Goal: Task Accomplishment & Management: Use online tool/utility

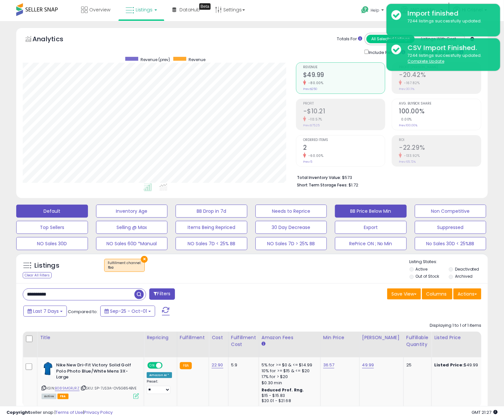
scroll to position [0, 8]
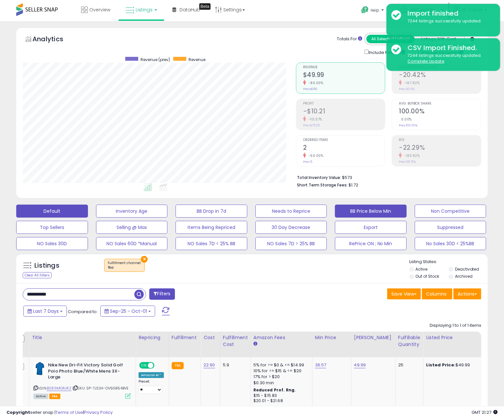
click at [360, 206] on button "BB Price Below Min" at bounding box center [371, 210] width 72 height 13
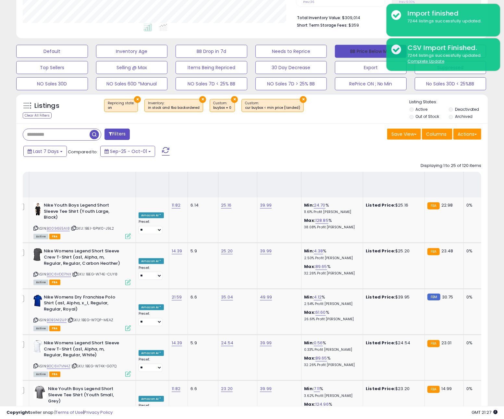
scroll to position [0, 0]
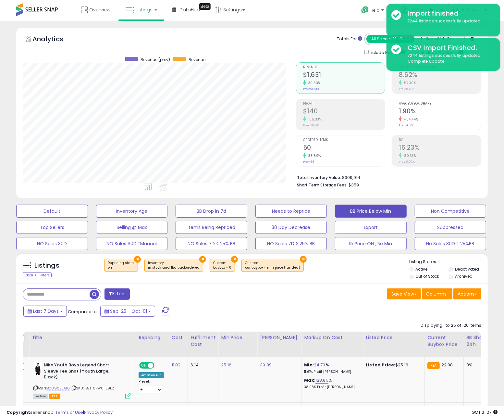
click at [348, 273] on div "× Repricing state : on × Inventory × ×" at bounding box center [252, 268] width 313 height 18
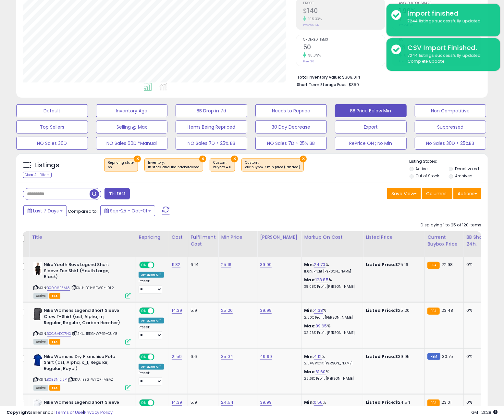
scroll to position [158, 0]
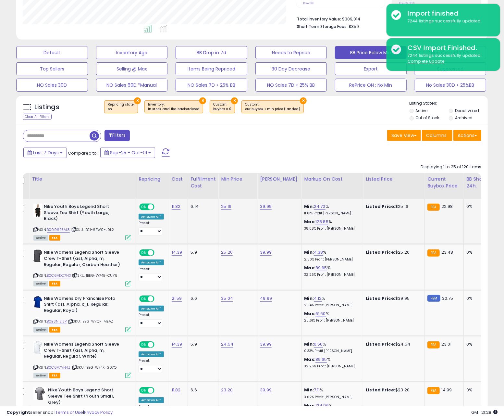
click at [35, 230] on icon at bounding box center [35, 229] width 4 height 4
click at [76, 276] on icon at bounding box center [75, 276] width 4 height 4
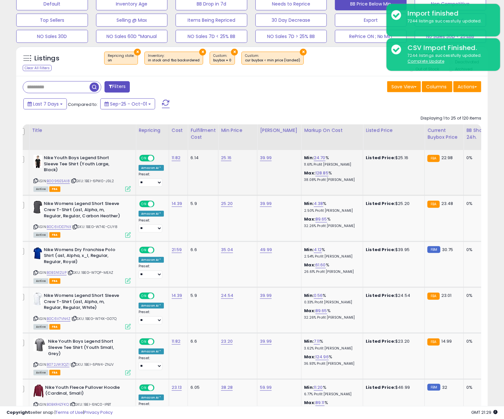
scroll to position [255, 0]
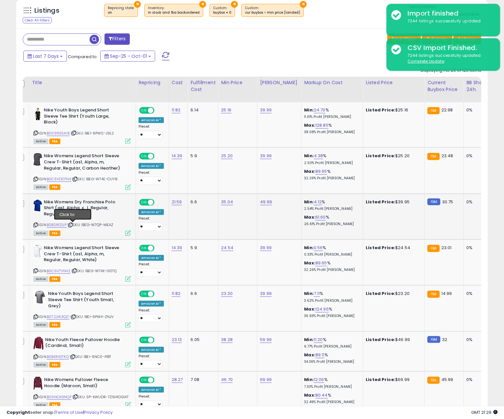
click at [73, 225] on icon at bounding box center [70, 225] width 4 height 4
click at [77, 270] on icon at bounding box center [74, 271] width 4 height 4
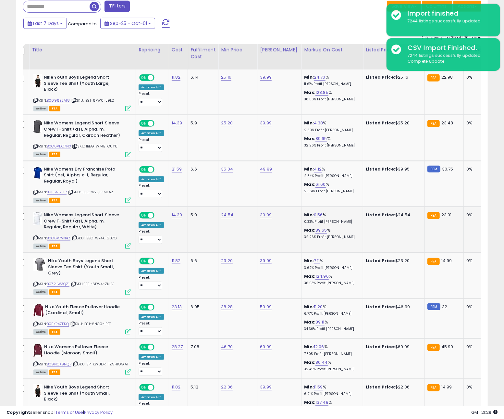
scroll to position [291, 0]
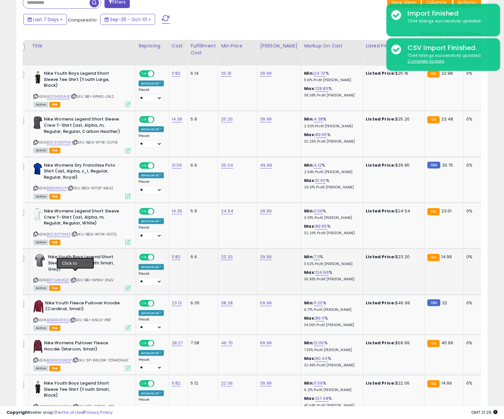
click at [75, 278] on icon at bounding box center [73, 280] width 4 height 4
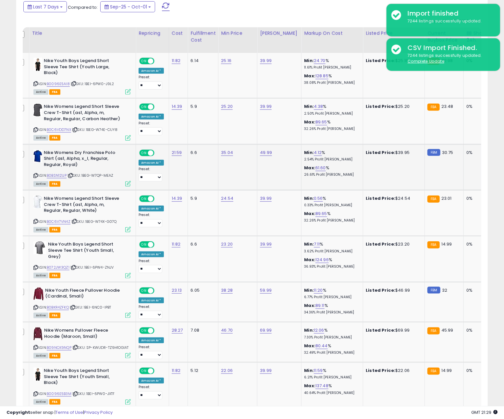
scroll to position [307, 0]
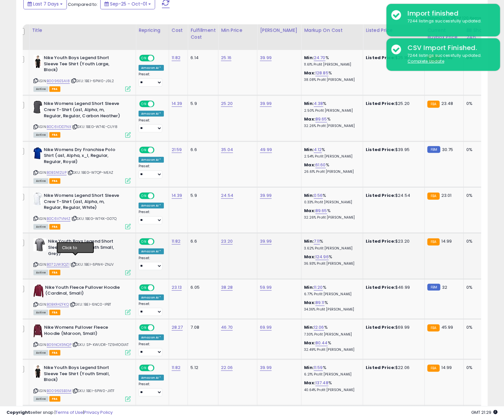
click at [76, 262] on icon at bounding box center [73, 264] width 4 height 4
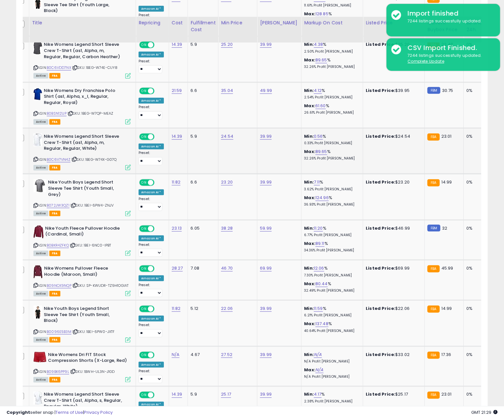
scroll to position [402, 0]
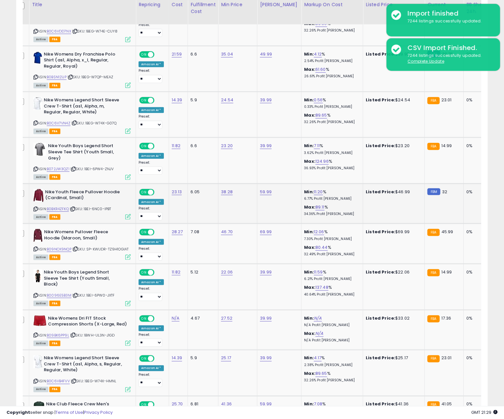
click at [75, 207] on icon at bounding box center [73, 209] width 4 height 4
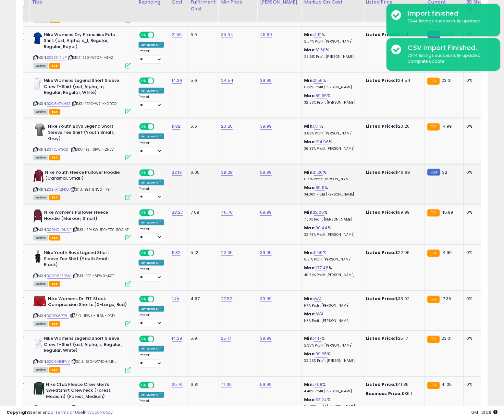
scroll to position [0, 0]
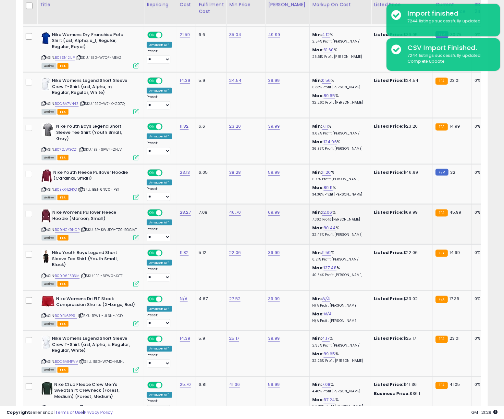
click at [86, 227] on icon at bounding box center [83, 229] width 4 height 4
click at [83, 274] on icon at bounding box center [83, 276] width 4 height 4
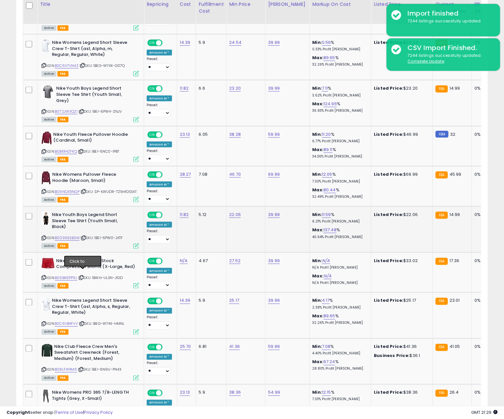
scroll to position [459, 0]
click at [83, 276] on icon at bounding box center [81, 278] width 4 height 4
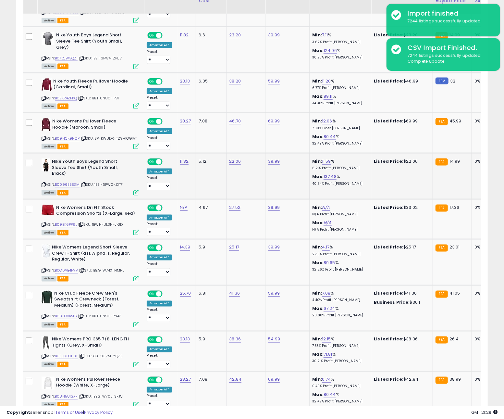
scroll to position [520, 0]
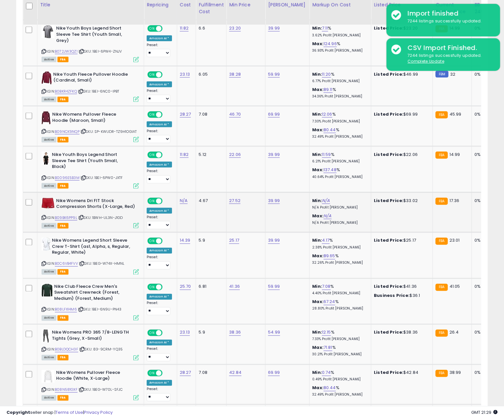
click at [82, 215] on icon at bounding box center [81, 217] width 4 height 4
click at [83, 262] on icon at bounding box center [82, 264] width 4 height 4
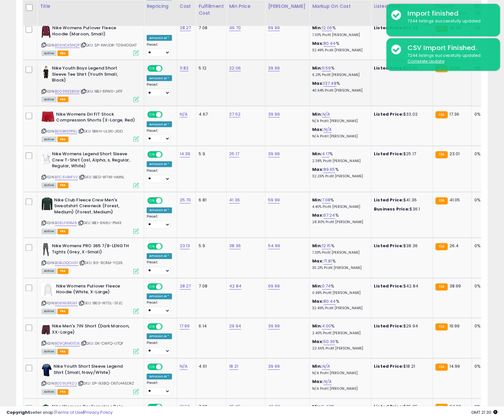
scroll to position [609, 0]
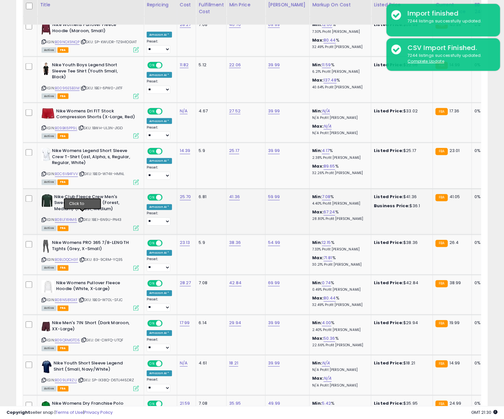
click at [83, 218] on icon at bounding box center [81, 220] width 4 height 4
click at [82, 218] on icon at bounding box center [81, 220] width 4 height 4
click at [82, 258] on icon at bounding box center [82, 260] width 4 height 4
click at [84, 258] on icon at bounding box center [82, 260] width 4 height 4
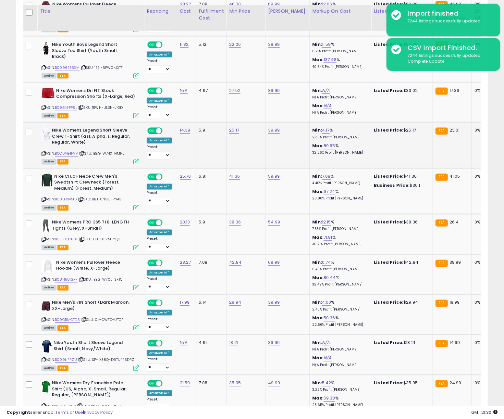
scroll to position [636, 0]
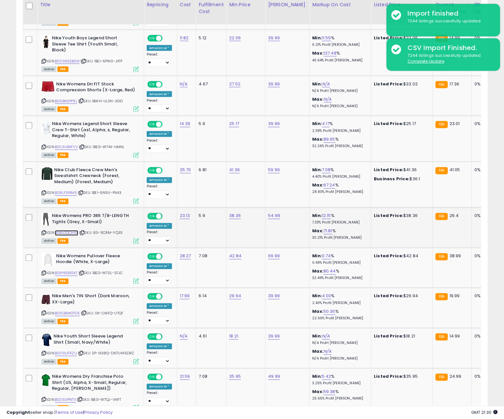
click at [69, 230] on link "B0BLDQCH3F" at bounding box center [66, 233] width 23 height 6
click at [85, 270] on span "| SKU: 1BEG-W70L-SFJC" at bounding box center [101, 272] width 44 height 5
click at [84, 271] on icon at bounding box center [81, 273] width 4 height 4
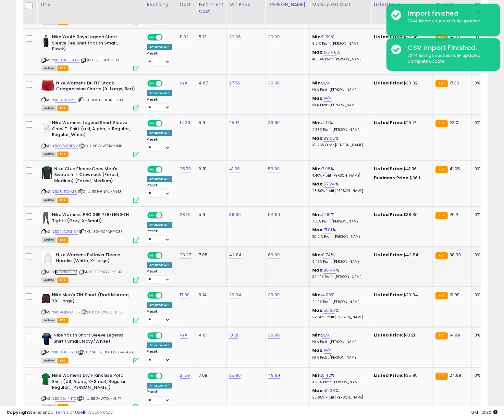
click at [71, 269] on link "B08N581GXF" at bounding box center [66, 272] width 23 height 6
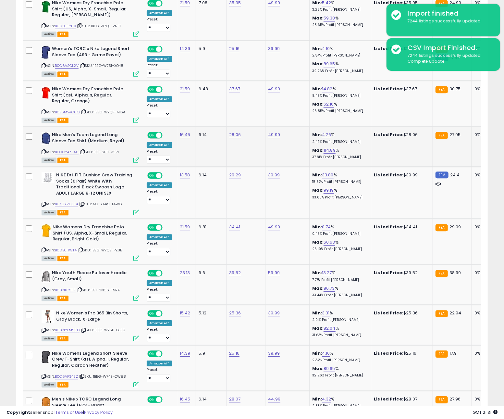
scroll to position [1080, 0]
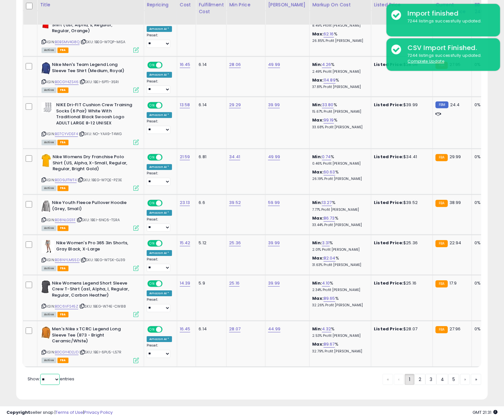
click at [51, 375] on select "** **" at bounding box center [49, 378] width 19 height 11
select select "**"
click at [41, 373] on select "** **" at bounding box center [49, 378] width 19 height 11
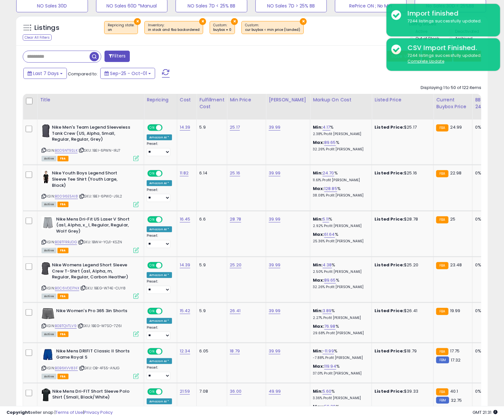
scroll to position [244, 0]
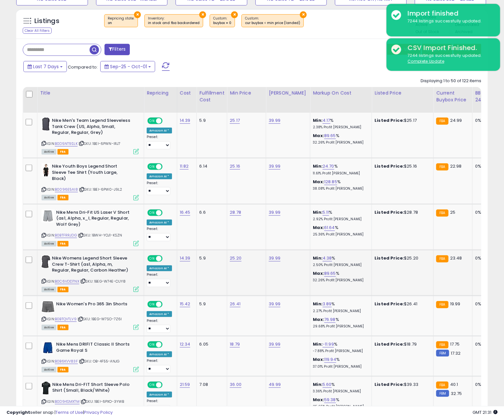
click at [234, 266] on td "25.20" at bounding box center [246, 273] width 39 height 46
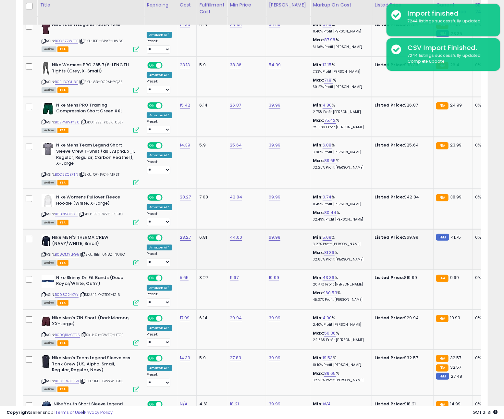
click at [131, 251] on div "ASIN: B08QMYLFG5 | SKU: 1BEI-6N8Z-NU9O Active FBA" at bounding box center [90, 249] width 97 height 30
click at [85, 252] on icon at bounding box center [83, 254] width 4 height 4
click at [85, 293] on icon at bounding box center [82, 295] width 4 height 4
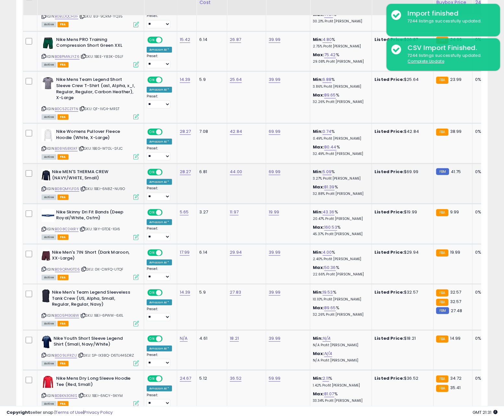
scroll to position [1589, 0]
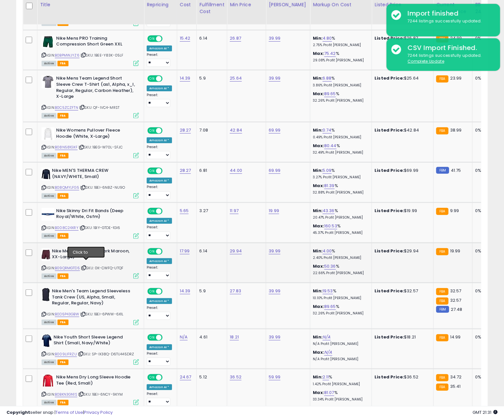
click at [86, 266] on icon at bounding box center [84, 268] width 4 height 4
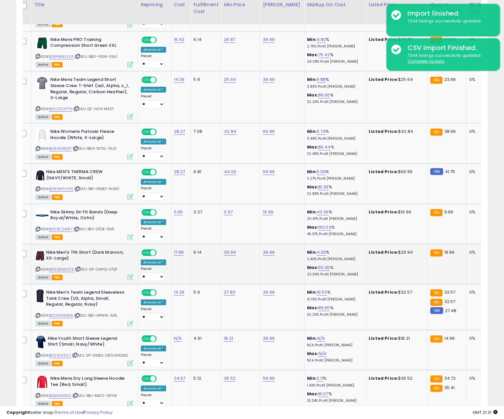
scroll to position [0, 0]
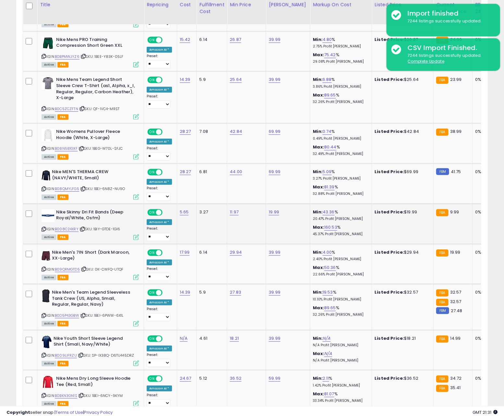
click at [69, 226] on link "B008C24XRY" at bounding box center [67, 229] width 24 height 6
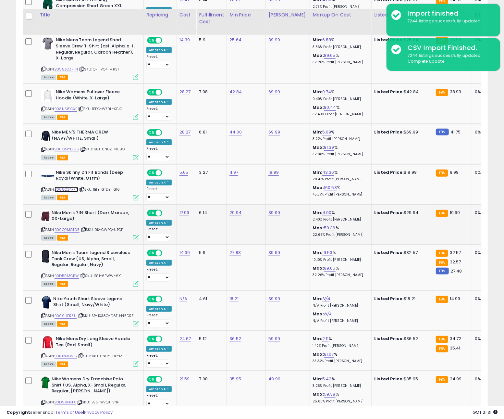
scroll to position [1637, 0]
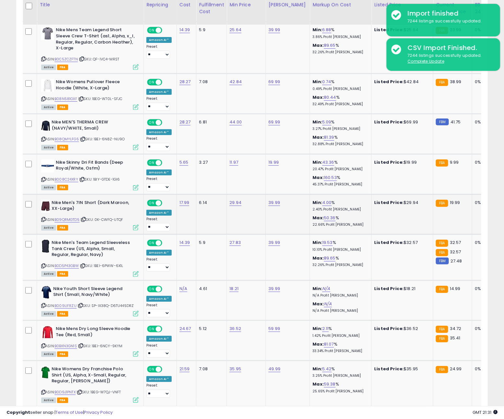
click at [83, 217] on span "| SKU: 0K-CWFQ-UTQF" at bounding box center [101, 219] width 43 height 5
click at [85, 217] on icon at bounding box center [83, 219] width 4 height 4
click at [69, 217] on link "B09QRMGTD5" at bounding box center [67, 220] width 25 height 6
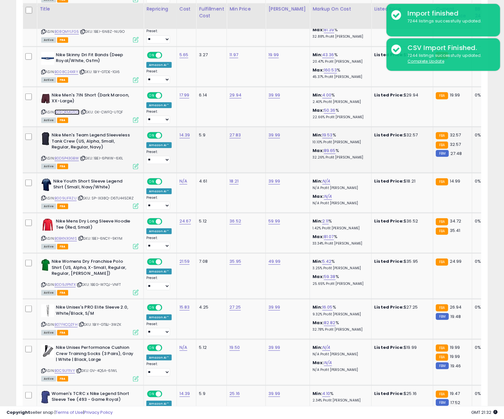
scroll to position [1753, 0]
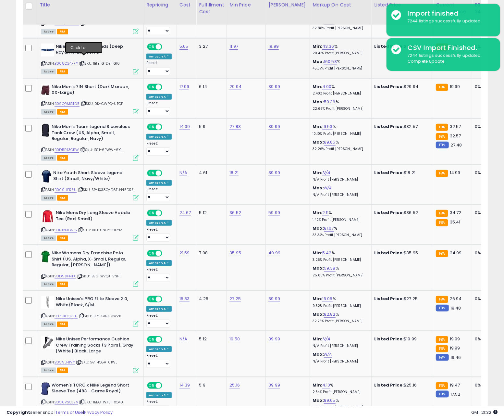
click at [81, 62] on icon at bounding box center [82, 64] width 4 height 4
click at [82, 62] on icon at bounding box center [82, 64] width 4 height 4
click at [85, 148] on icon at bounding box center [83, 150] width 4 height 4
drag, startPoint x: 87, startPoint y: 145, endPoint x: 103, endPoint y: 139, distance: 17.5
click at [85, 148] on icon at bounding box center [83, 150] width 4 height 4
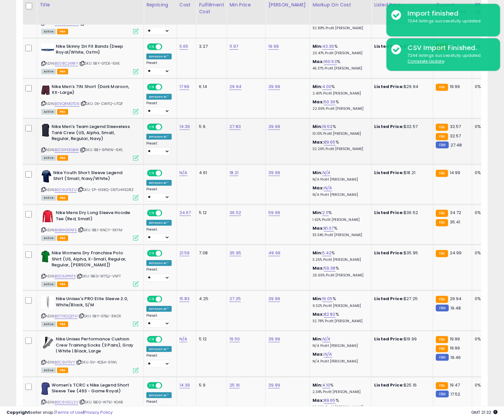
click at [71, 147] on link "B0D5P43GBW" at bounding box center [67, 150] width 24 height 6
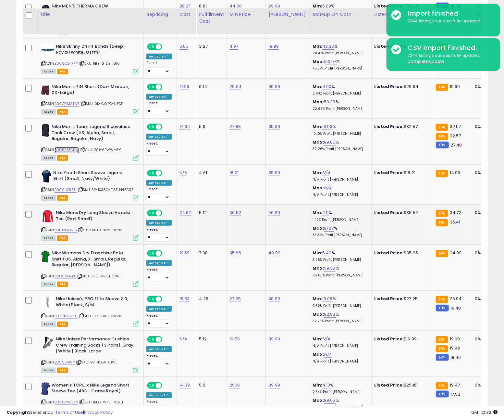
scroll to position [1770, 0]
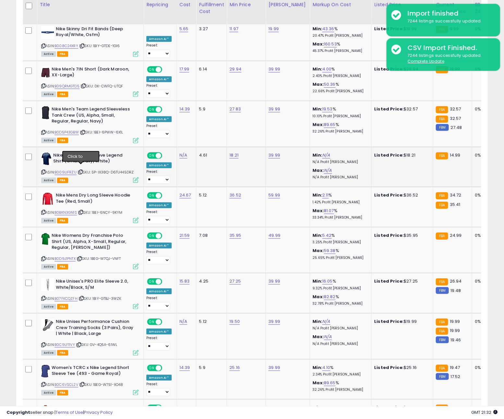
click at [81, 170] on icon at bounding box center [81, 172] width 4 height 4
click at [80, 170] on icon at bounding box center [81, 172] width 4 height 4
click at [70, 169] on link "B009LIFRZU" at bounding box center [66, 172] width 22 height 6
click at [84, 203] on div "ASIN: B0BKN3GN1S | SKU: 1BEI-6NCY-9KYM Active FBA" at bounding box center [89, 207] width 97 height 30
click at [83, 210] on icon at bounding box center [81, 212] width 4 height 4
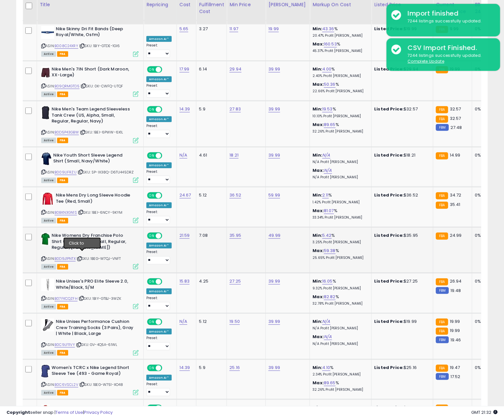
click at [82, 257] on icon at bounding box center [80, 259] width 4 height 4
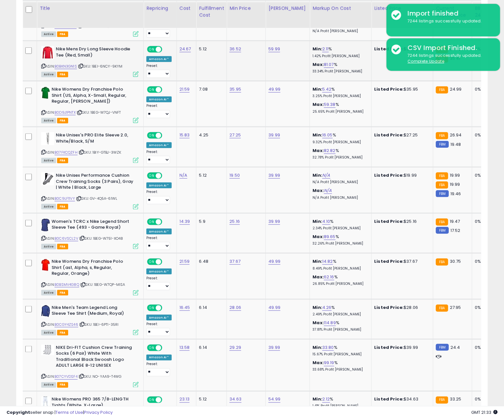
scroll to position [1921, 0]
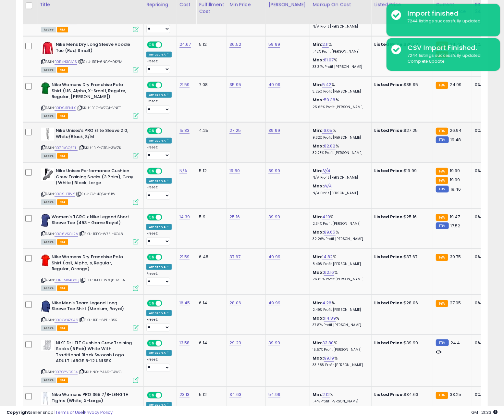
click at [83, 146] on icon at bounding box center [81, 148] width 4 height 4
click at [68, 146] on div "ASIN: B07FKCQZFH | SKU: 1BIY-GTBJ-3WZK Active FBA" at bounding box center [89, 143] width 97 height 30
click at [70, 145] on link "B07FKCQZFH" at bounding box center [66, 148] width 23 height 6
drag, startPoint x: 72, startPoint y: 187, endPoint x: 79, endPoint y: 191, distance: 8.6
click at [72, 187] on div "ASIN: B0C9LF11VY | SKU: GV-4Q5A-61WL Active FBA" at bounding box center [89, 186] width 97 height 36
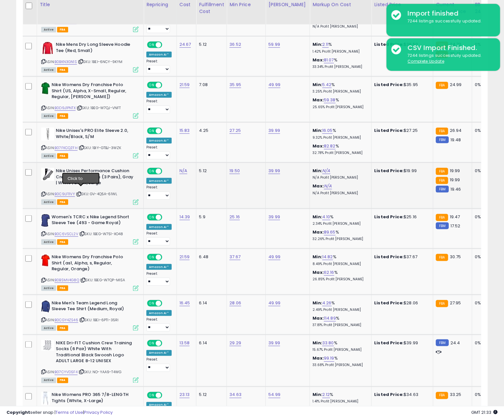
click at [80, 192] on icon at bounding box center [79, 194] width 4 height 4
click at [70, 191] on link "B0C9LF11VY" at bounding box center [65, 194] width 20 height 6
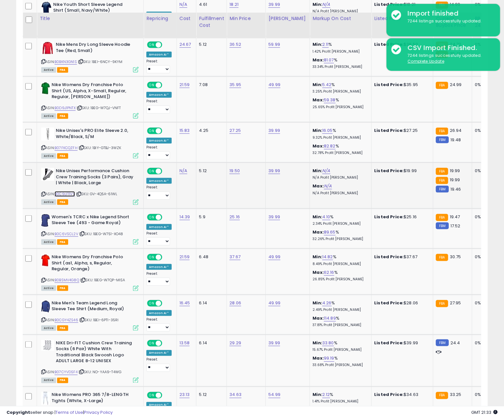
scroll to position [1942, 0]
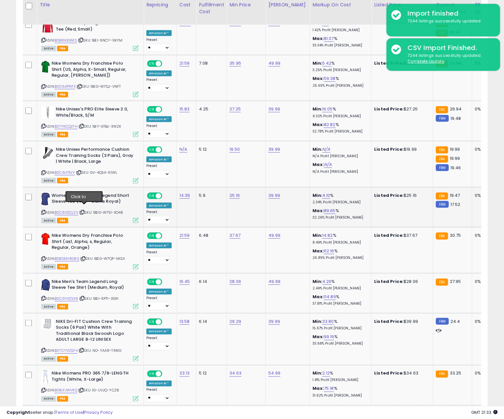
click at [84, 210] on icon at bounding box center [82, 212] width 4 height 4
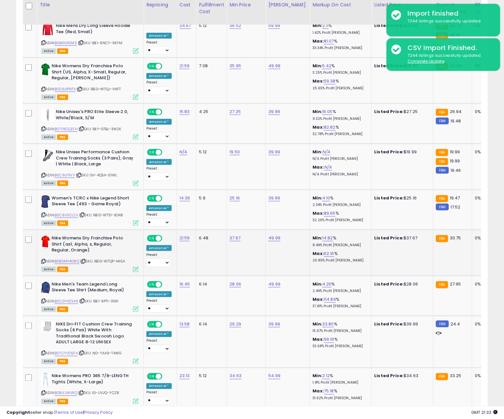
scroll to position [1940, 0]
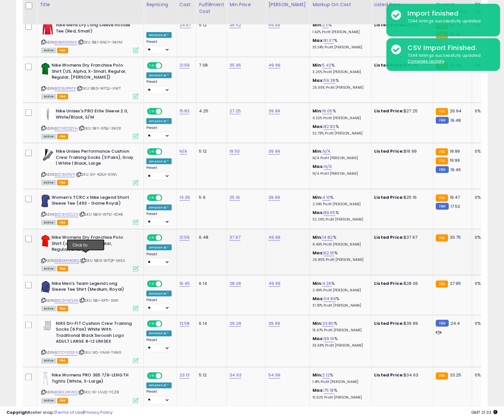
click at [85, 259] on icon at bounding box center [83, 261] width 4 height 4
click at [64, 249] on b "Nike Womens Dry Franchise Polo Shirt (as1, Alpha, s, Regular, Regular, Orange)" at bounding box center [91, 244] width 79 height 20
click at [74, 258] on link "B0BSMV4G8Q" at bounding box center [67, 261] width 25 height 6
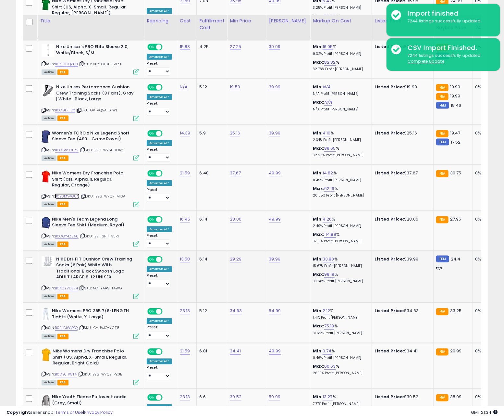
scroll to position [2033, 0]
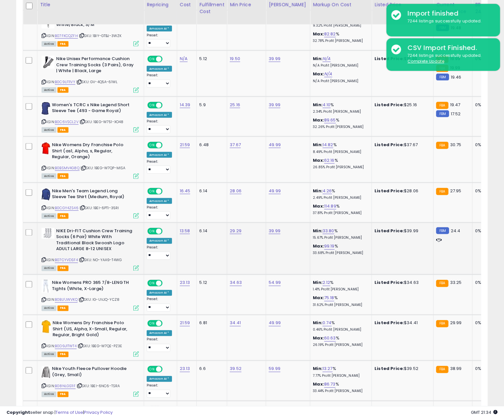
drag, startPoint x: 108, startPoint y: 239, endPoint x: 96, endPoint y: 223, distance: 19.7
click at [105, 235] on b "NIKE Dri-FIT Cushion Crew Training Socks (6 Pair) White With Traditional Black …" at bounding box center [95, 241] width 79 height 26
click at [84, 206] on icon at bounding box center [82, 208] width 4 height 4
click at [84, 298] on icon at bounding box center [81, 300] width 4 height 4
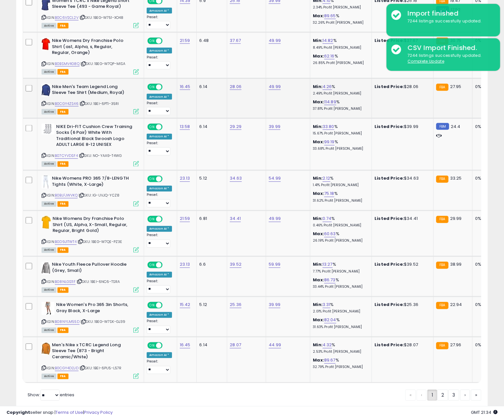
scroll to position [2154, 0]
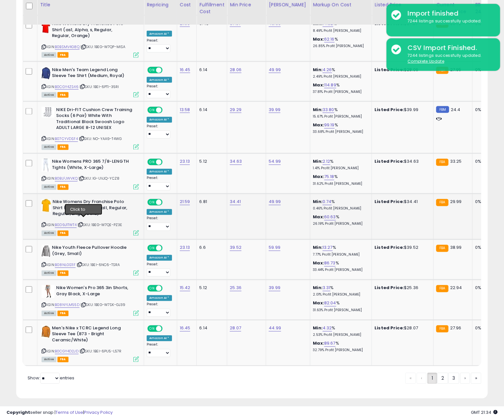
click at [83, 223] on icon at bounding box center [81, 225] width 4 height 4
click at [72, 222] on link "B0D9J1TWT4" at bounding box center [66, 225] width 22 height 6
drag, startPoint x: 80, startPoint y: 261, endPoint x: 84, endPoint y: 259, distance: 3.8
click at [80, 263] on icon at bounding box center [80, 265] width 4 height 4
click at [66, 262] on link "B08NLGS11F" at bounding box center [65, 265] width 21 height 6
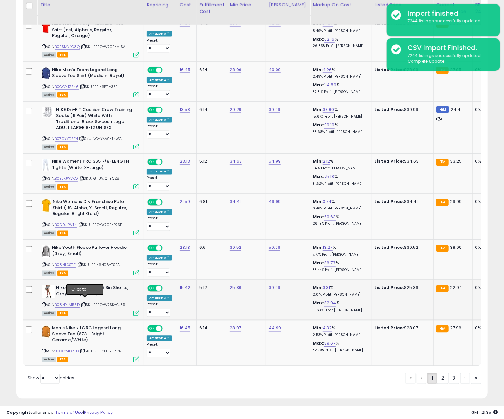
click at [83, 303] on icon at bounding box center [83, 305] width 4 height 4
click at [74, 302] on link "B08NYLM55D" at bounding box center [67, 305] width 25 height 6
click at [84, 303] on icon at bounding box center [83, 305] width 4 height 4
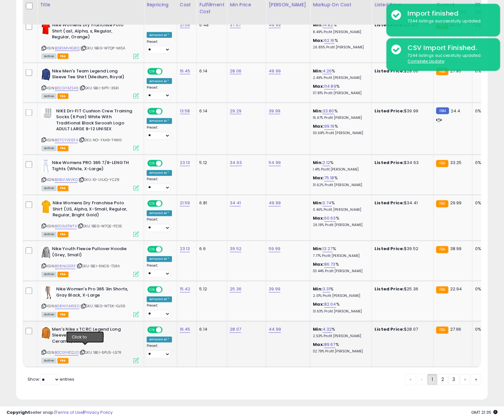
click at [85, 350] on icon at bounding box center [82, 352] width 4 height 4
click at [73, 350] on link "B0CGY4D2JD" at bounding box center [67, 353] width 24 height 6
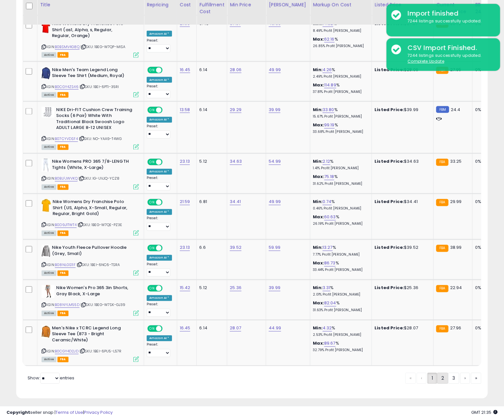
click at [438, 374] on link "2" at bounding box center [442, 377] width 11 height 11
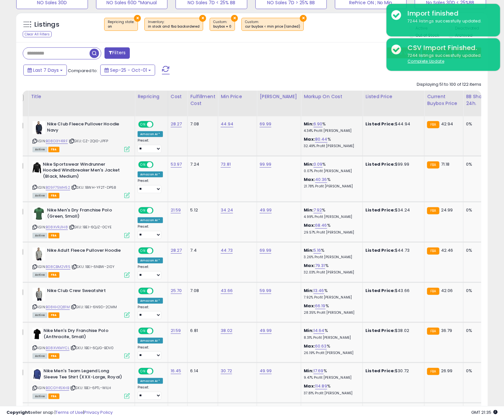
scroll to position [0, 5]
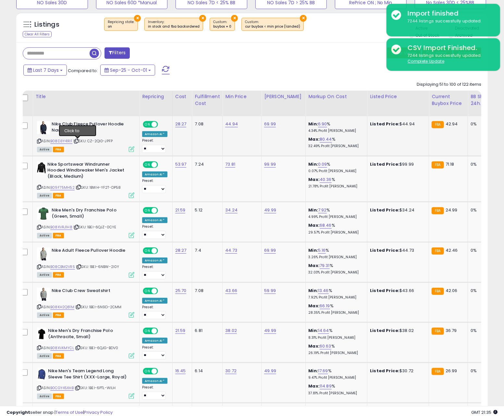
click at [78, 140] on icon at bounding box center [76, 141] width 4 height 4
click at [80, 188] on icon at bounding box center [79, 187] width 4 height 4
click at [79, 228] on icon at bounding box center [76, 227] width 4 height 4
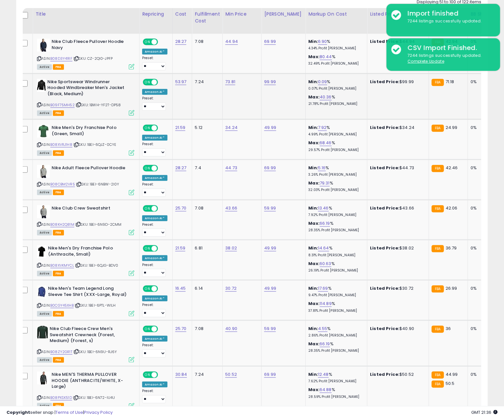
scroll to position [325, 0]
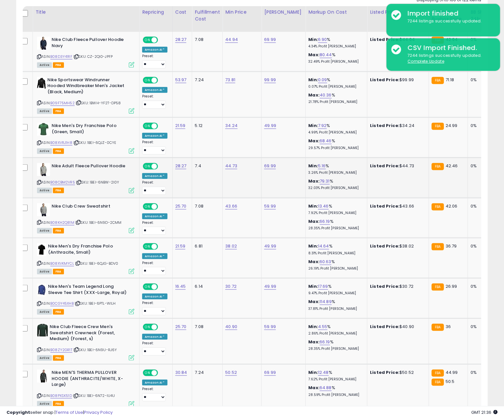
click at [80, 182] on icon at bounding box center [79, 182] width 4 height 4
click at [80, 224] on icon at bounding box center [79, 222] width 4 height 4
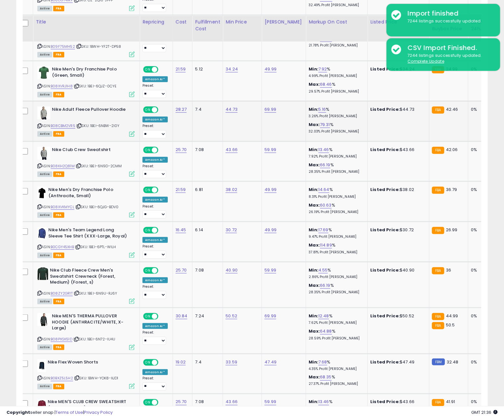
scroll to position [417, 0]
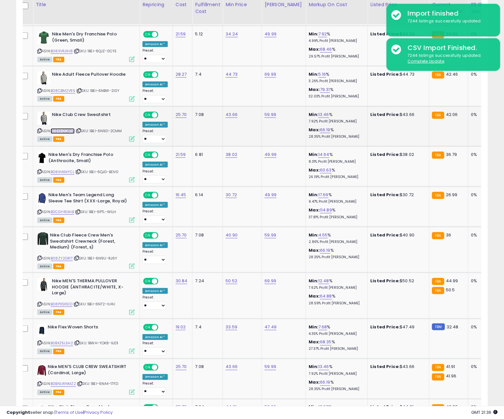
click at [69, 133] on link "B08KH2Q81M" at bounding box center [63, 131] width 24 height 6
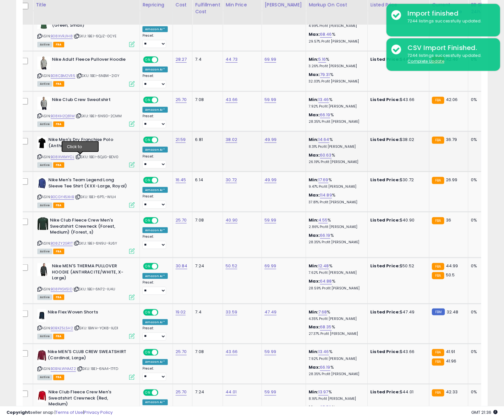
click at [80, 156] on icon at bounding box center [78, 157] width 4 height 4
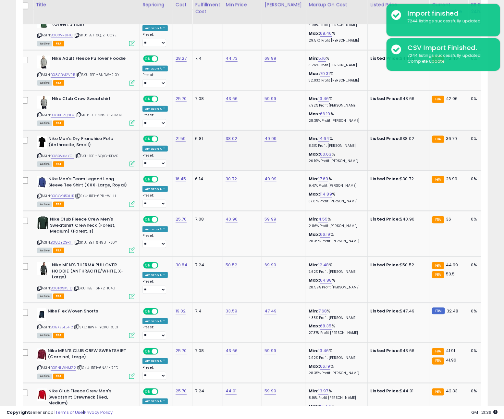
scroll to position [432, 0]
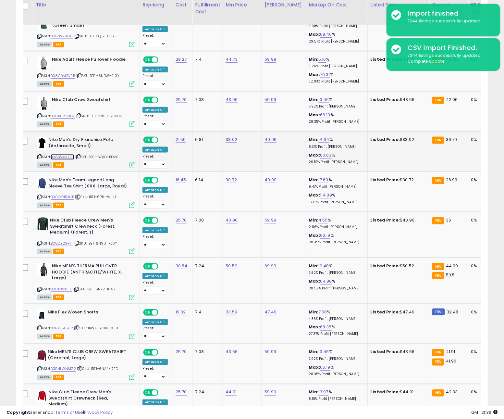
click at [67, 157] on link "B08XVKMYCL" at bounding box center [63, 157] width 24 height 6
click at [66, 196] on link "B0CGY45XHB" at bounding box center [62, 197] width 23 height 6
click at [80, 198] on icon at bounding box center [78, 197] width 4 height 4
click at [64, 198] on link "B0CGY45XHB" at bounding box center [62, 197] width 23 height 6
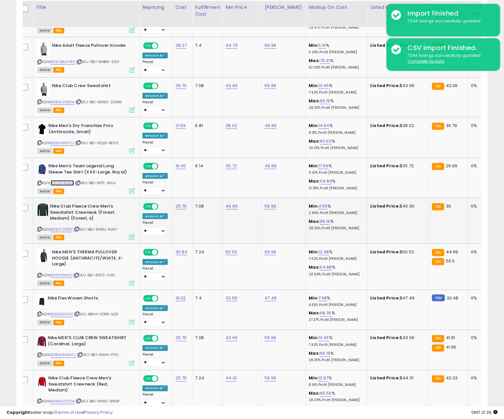
scroll to position [457, 0]
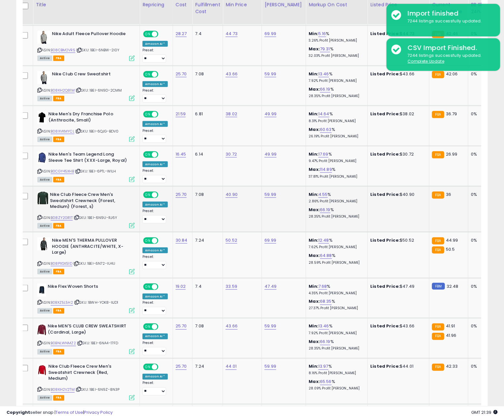
click at [102, 223] on div "ASIN: B08ZY2GR1T | SKU: 1BEI-6N9U-RJ6Y Active FBA" at bounding box center [85, 209] width 97 height 36
click at [78, 218] on icon at bounding box center [77, 217] width 4 height 4
drag, startPoint x: 78, startPoint y: 218, endPoint x: 98, endPoint y: 217, distance: 19.5
click at [79, 218] on icon at bounding box center [77, 217] width 4 height 4
click at [66, 218] on link "B08ZY2GR1T" at bounding box center [62, 218] width 22 height 6
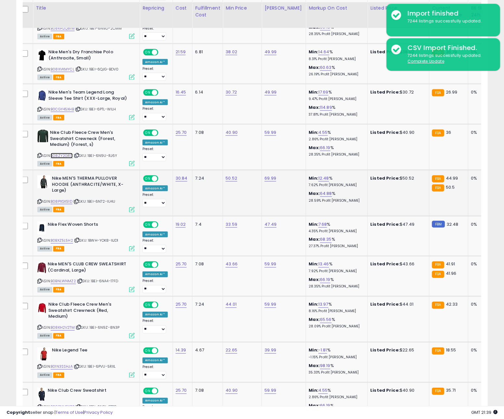
scroll to position [522, 0]
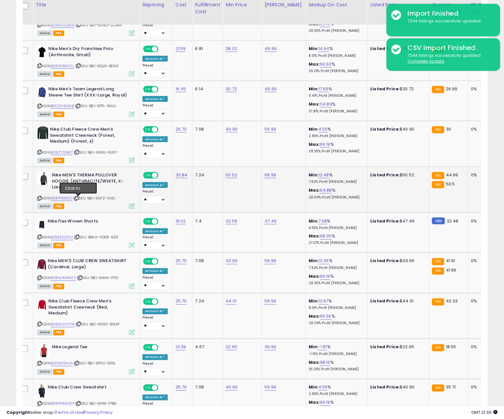
click at [79, 198] on icon at bounding box center [76, 198] width 4 height 4
click at [60, 198] on link "B08PXSK51D" at bounding box center [62, 198] width 22 height 6
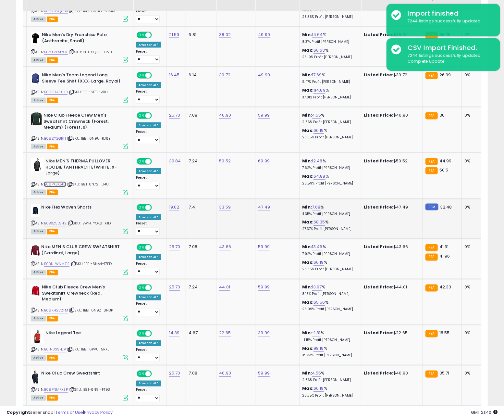
scroll to position [542, 0]
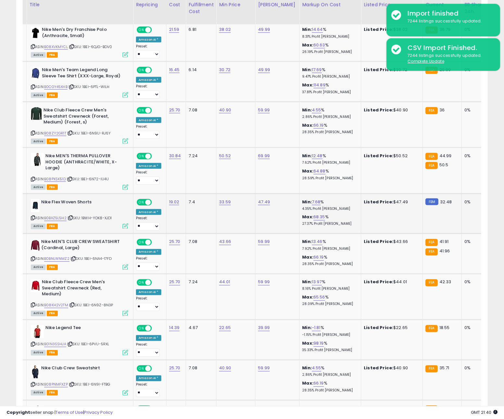
drag, startPoint x: 99, startPoint y: 226, endPoint x: 66, endPoint y: 215, distance: 34.1
click at [95, 224] on div "ASIN: B0BXZ5L5H2 | SKU: 1BWH-YOK8-XJD1 Active FBA" at bounding box center [79, 214] width 97 height 30
click at [72, 219] on icon at bounding box center [70, 218] width 4 height 4
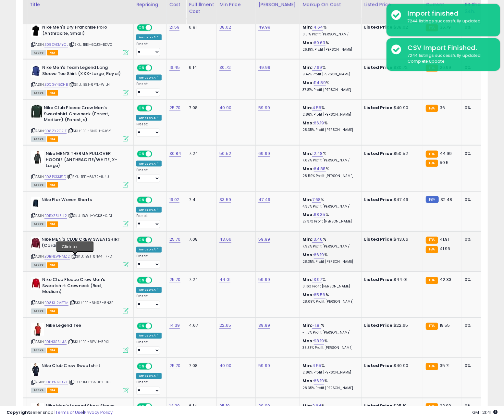
click at [75, 258] on icon at bounding box center [74, 257] width 4 height 4
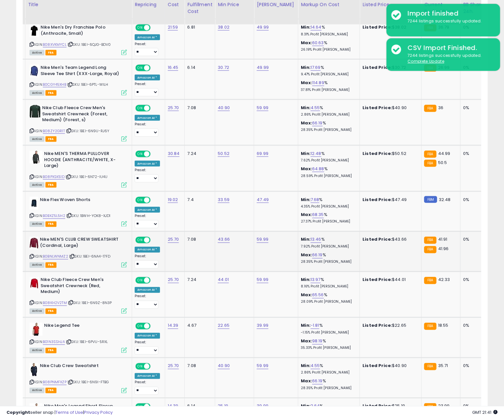
scroll to position [546, 0]
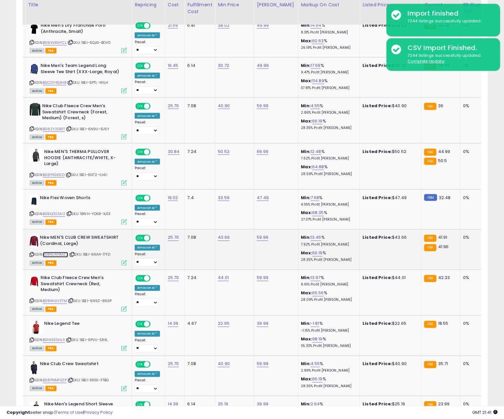
click at [63, 257] on link "B0BNLWNMZ2" at bounding box center [55, 255] width 25 height 6
click at [72, 301] on icon at bounding box center [71, 301] width 4 height 4
click at [64, 301] on link "B08KH2V2TM" at bounding box center [55, 301] width 24 height 6
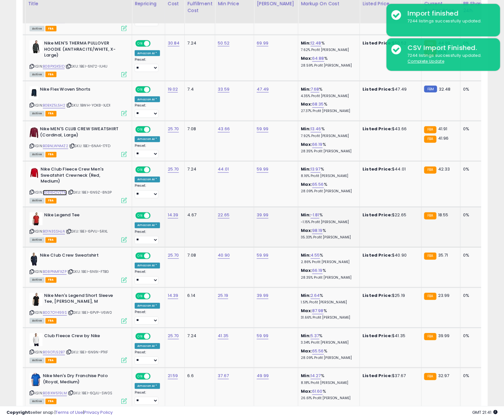
scroll to position [657, 0]
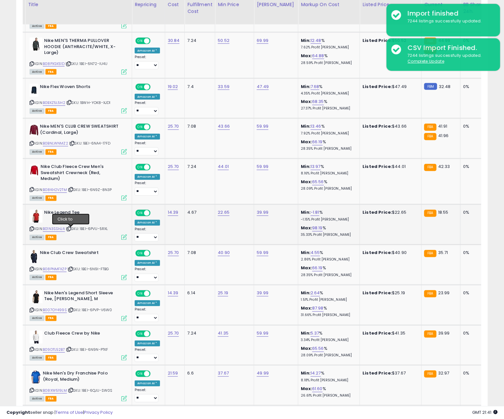
click at [70, 230] on icon at bounding box center [69, 229] width 4 height 4
click at [60, 229] on link "B01N3SSHJA" at bounding box center [54, 229] width 22 height 6
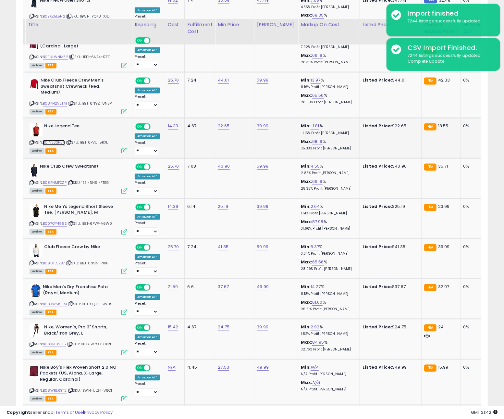
scroll to position [775, 0]
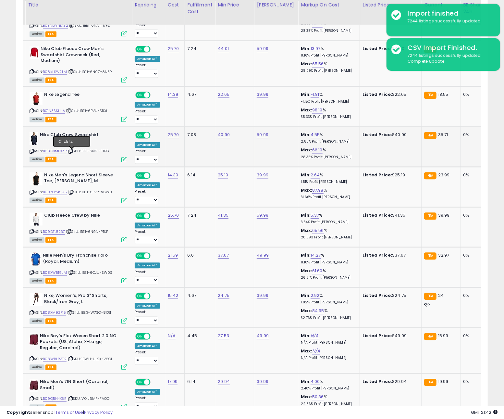
click at [71, 152] on icon at bounding box center [70, 151] width 4 height 4
click at [55, 153] on link "B08PNMFXZP" at bounding box center [55, 151] width 24 height 6
click at [73, 192] on icon at bounding box center [71, 192] width 4 height 4
click at [64, 192] on link "B007OY499S" at bounding box center [55, 192] width 24 height 6
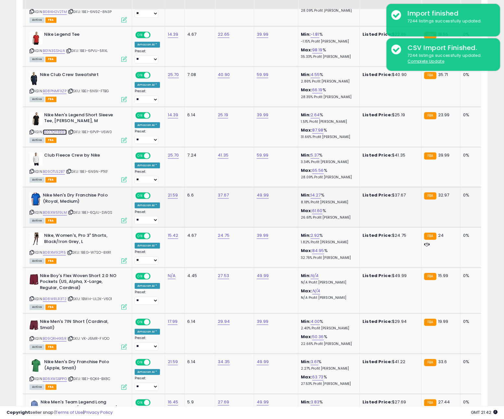
scroll to position [842, 0]
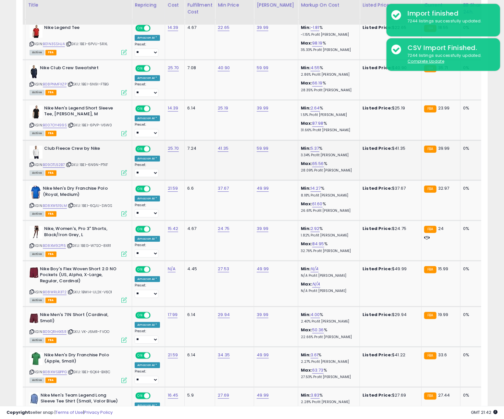
click at [71, 166] on icon at bounding box center [69, 165] width 4 height 4
click at [59, 166] on link "B09DTL52B7" at bounding box center [54, 165] width 22 height 6
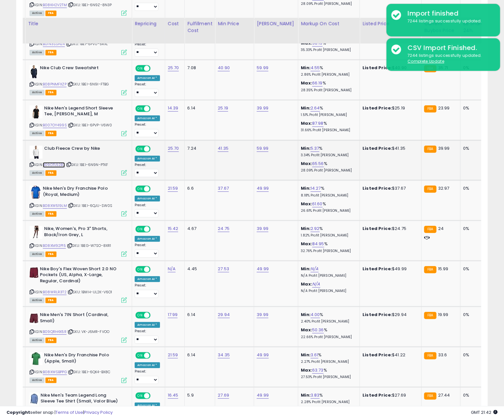
scroll to position [887, 0]
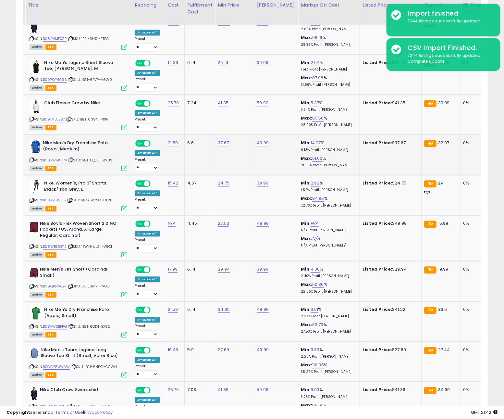
click at [98, 162] on span "| SKU: 1BEI-6QJU-SW0S" at bounding box center [90, 159] width 45 height 5
click at [73, 162] on icon at bounding box center [71, 160] width 4 height 4
click at [60, 161] on link "B08XW519LM" at bounding box center [55, 160] width 24 height 6
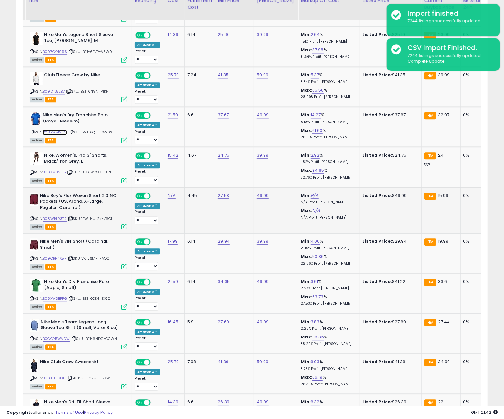
scroll to position [920, 0]
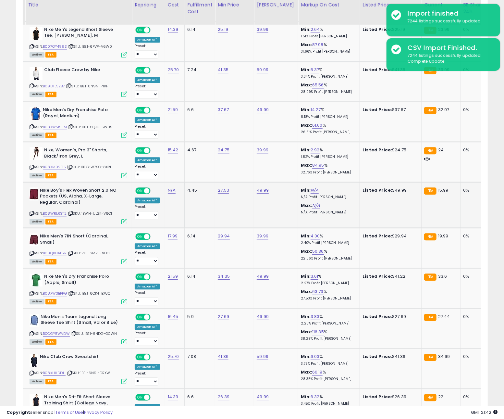
click at [79, 193] on b "Nike Boy's Flex Woven Short 2.0 NO Pockets (US, Alpha, X-Large, Regular, Cardin…" at bounding box center [79, 197] width 79 height 20
click at [69, 168] on icon at bounding box center [70, 167] width 4 height 4
click at [71, 168] on icon at bounding box center [70, 167] width 4 height 4
click at [40, 171] on div "ASIN: B08XM92P15 | SKU: 1BEG-W7SO-8XR1 Active FBA" at bounding box center [78, 162] width 97 height 30
click at [58, 170] on link "B08XM92P15" at bounding box center [54, 167] width 23 height 6
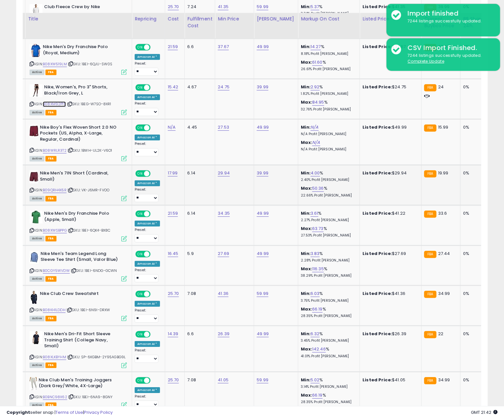
scroll to position [997, 0]
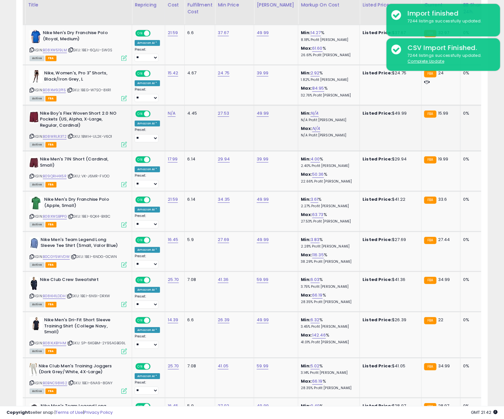
drag, startPoint x: 109, startPoint y: 156, endPoint x: 78, endPoint y: 145, distance: 32.9
click at [102, 153] on td "Nike Men's 7IN Short (Cardinal, Small) ASIN: B09QRH4X5R | SKU: VK-J6MR-FVOO Act…" at bounding box center [78, 171] width 107 height 40
click at [72, 138] on icon at bounding box center [70, 136] width 4 height 4
click at [63, 137] on link "B08WRLR3T2" at bounding box center [55, 137] width 24 height 6
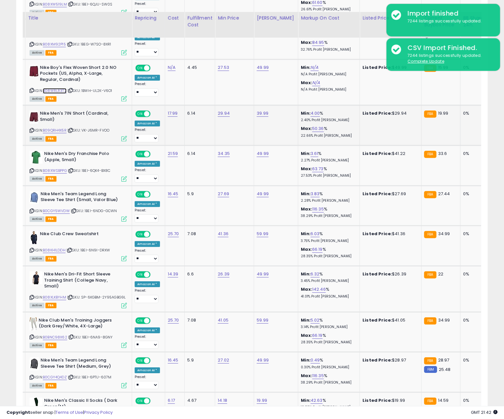
scroll to position [1059, 0]
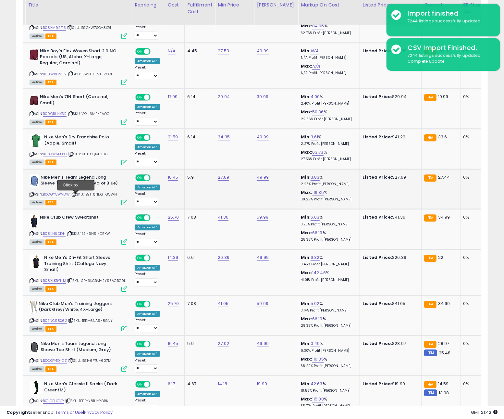
click at [76, 196] on icon at bounding box center [74, 194] width 4 height 4
click at [64, 196] on link "B0CGY5WVDW" at bounding box center [56, 194] width 27 height 6
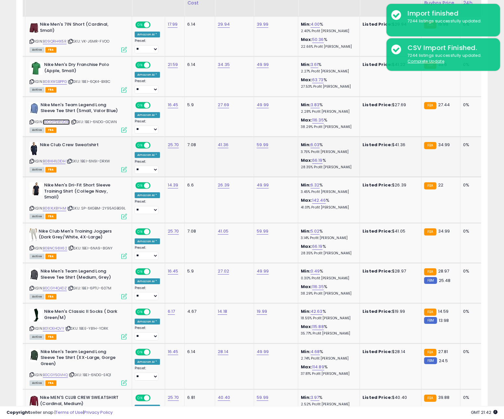
scroll to position [1144, 0]
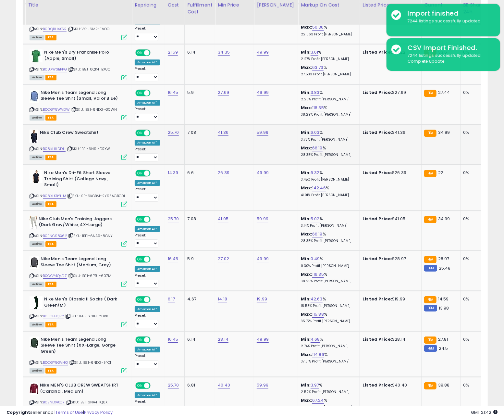
click at [72, 150] on icon at bounding box center [69, 149] width 4 height 4
drag, startPoint x: 50, startPoint y: 151, endPoint x: 54, endPoint y: 151, distance: 4.2
click at [51, 151] on link "B08KH1LDDH" at bounding box center [54, 149] width 23 height 6
click at [72, 194] on icon at bounding box center [70, 196] width 4 height 4
click at [57, 193] on link "B08XLKBYHM" at bounding box center [54, 196] width 23 height 6
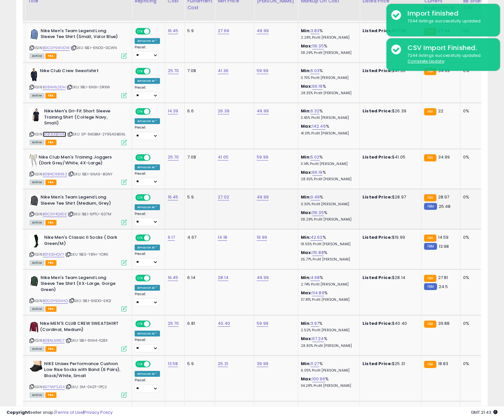
scroll to position [1211, 0]
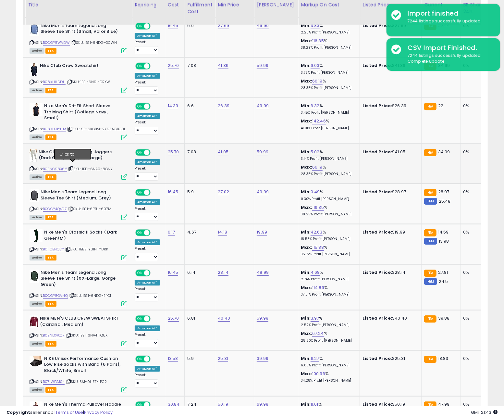
click at [73, 167] on icon at bounding box center [71, 169] width 4 height 4
click at [64, 166] on link "B0BNC98X62" at bounding box center [55, 169] width 24 height 6
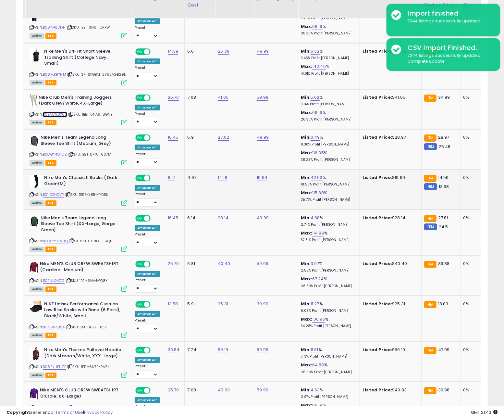
scroll to position [1274, 0]
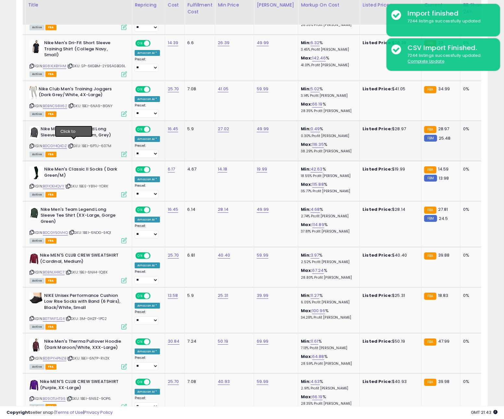
click at [71, 144] on icon at bounding box center [71, 146] width 4 height 4
click at [67, 143] on link "B0CGY4Q4DZ" at bounding box center [55, 146] width 24 height 6
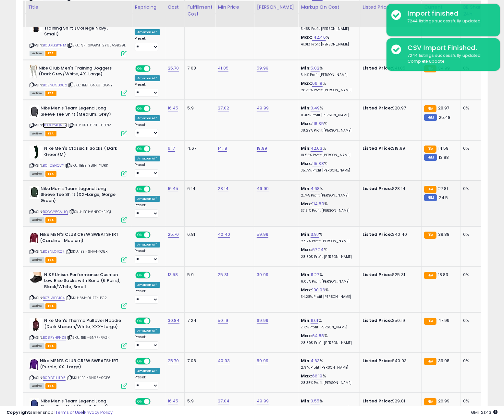
scroll to position [1297, 0]
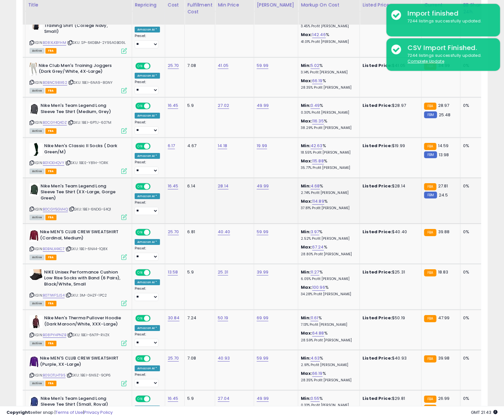
click at [74, 207] on icon at bounding box center [72, 209] width 4 height 4
click at [63, 206] on link "B0CGY5GVHQ" at bounding box center [55, 209] width 25 height 6
click at [71, 247] on icon at bounding box center [69, 249] width 4 height 4
click at [58, 246] on link "B0BNLX4XC7" at bounding box center [54, 249] width 22 height 6
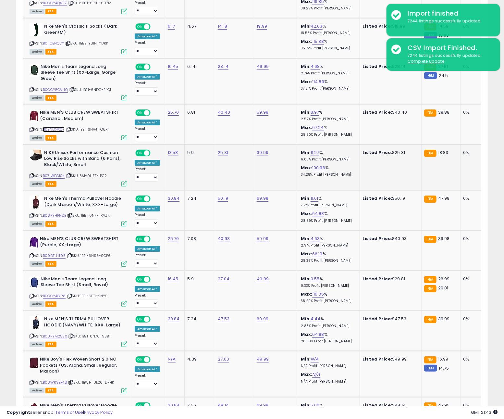
scroll to position [1426, 0]
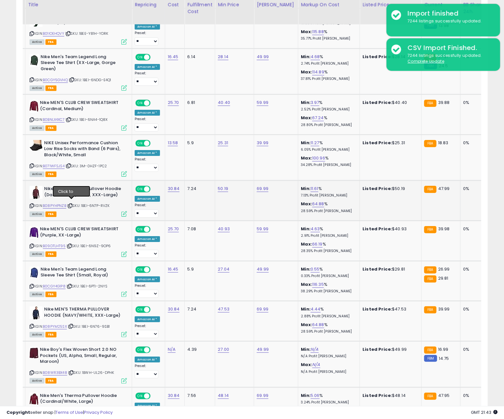
click at [71, 204] on icon at bounding box center [70, 206] width 4 height 4
click at [57, 203] on link "B08PYHPNZB" at bounding box center [54, 206] width 23 height 6
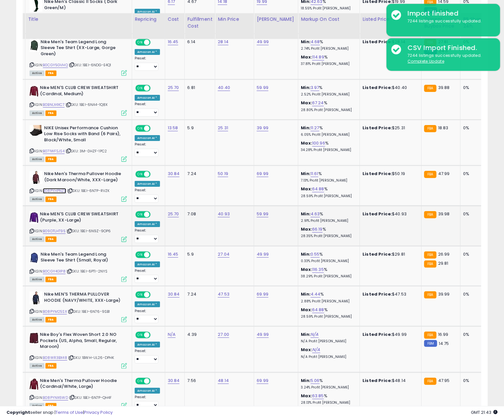
scroll to position [1469, 0]
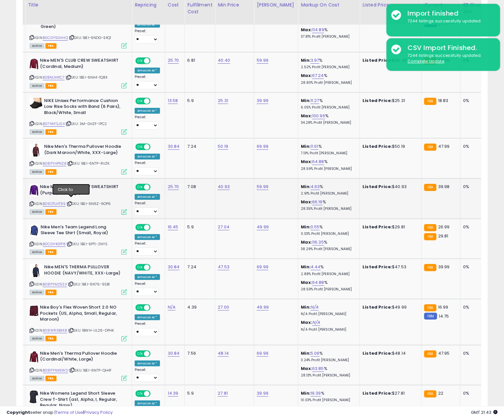
click at [71, 202] on icon at bounding box center [69, 204] width 4 height 4
click at [58, 201] on link "B09DTLHT95" at bounding box center [54, 204] width 23 height 6
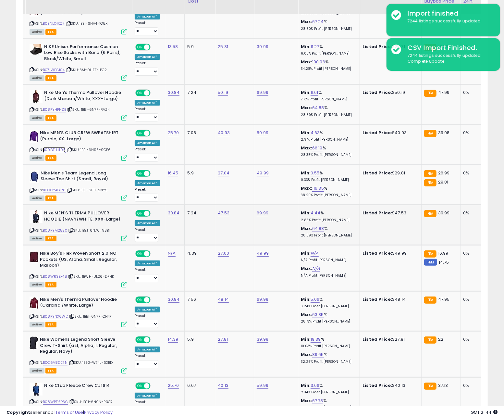
scroll to position [1539, 0]
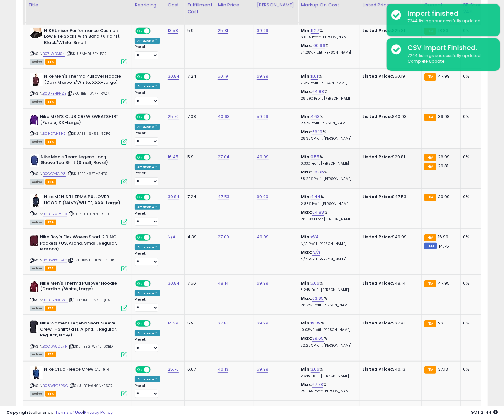
drag, startPoint x: 87, startPoint y: 207, endPoint x: 85, endPoint y: 185, distance: 22.4
click at [87, 200] on div "Nike MEN'S THERMA PULLOVER HOODIE (NAVY/WHITE, XXX-Large) ASIN: B08PYM25SX | SK…" at bounding box center [77, 209] width 99 height 30
click at [72, 172] on icon at bounding box center [69, 174] width 4 height 4
click at [64, 171] on link "B0CGY4G1P8" at bounding box center [54, 174] width 23 height 6
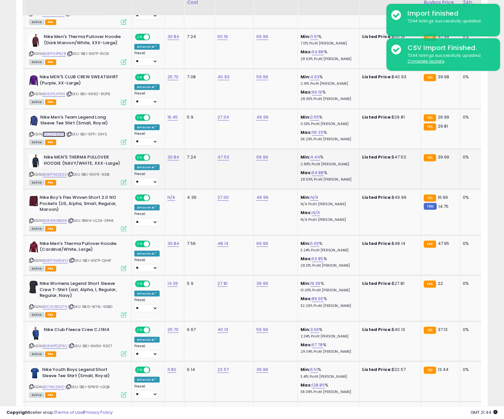
scroll to position [1581, 0]
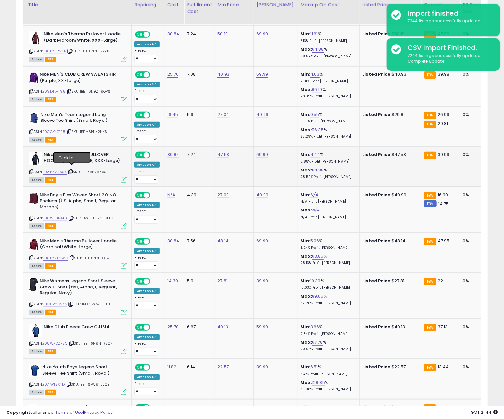
click at [71, 170] on icon at bounding box center [70, 172] width 4 height 4
click at [57, 169] on link "B08PYM25SX" at bounding box center [55, 172] width 24 height 6
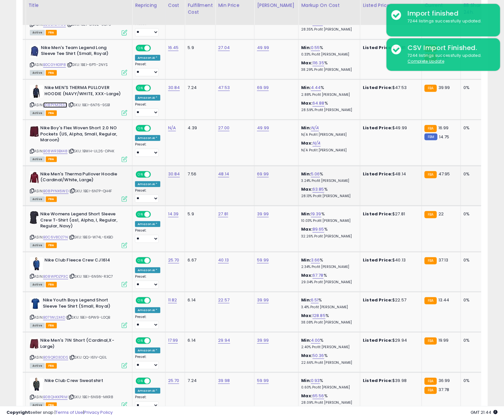
scroll to position [1648, 0]
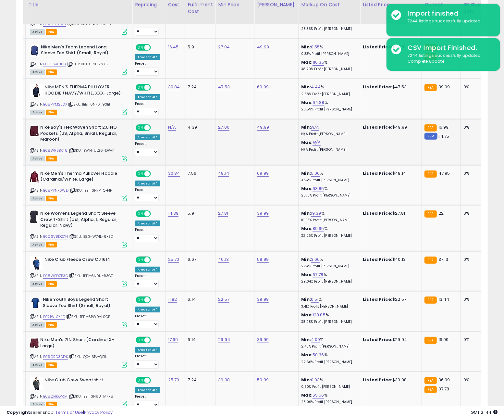
click at [72, 143] on div "ASIN: B08WR3BX48 | SKU: 1BWH-UL26-DPHK Active FBA" at bounding box center [78, 142] width 97 height 36
click at [72, 149] on icon at bounding box center [71, 151] width 4 height 4
click at [76, 148] on span "| SKU: 1BWH-UL26-DPHK" at bounding box center [91, 150] width 46 height 5
click at [74, 149] on icon at bounding box center [71, 151] width 4 height 4
click at [62, 148] on link "B08WR3BX48" at bounding box center [55, 151] width 24 height 6
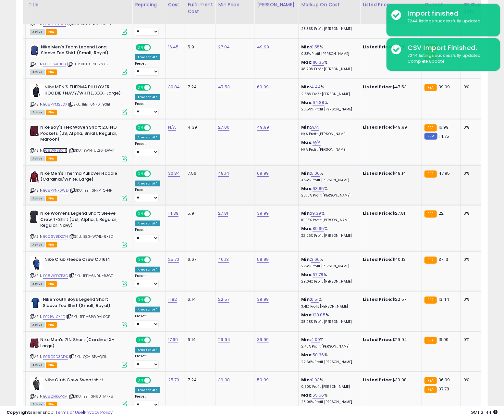
scroll to position [0, 13]
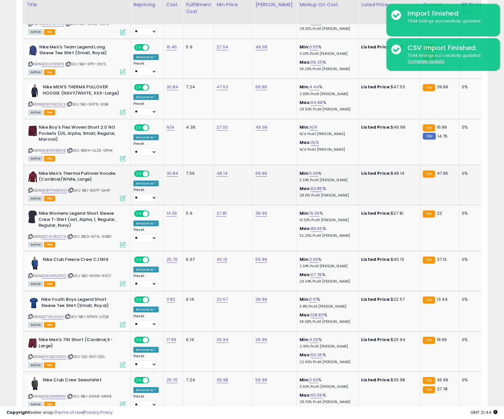
click at [68, 189] on span "| SKU: 1BEI-6N7P-QH4F" at bounding box center [89, 190] width 43 height 5
click at [71, 188] on icon at bounding box center [71, 190] width 4 height 4
click at [54, 188] on link "B08PYNX6WD" at bounding box center [54, 191] width 25 height 6
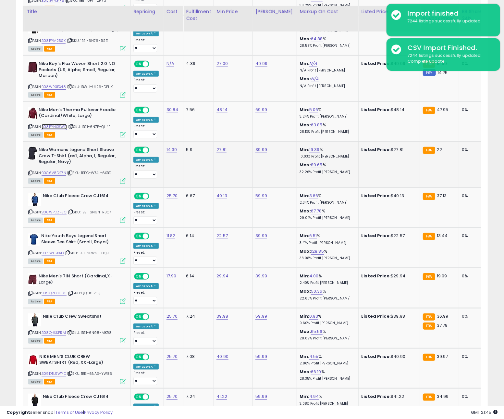
scroll to position [1719, 0]
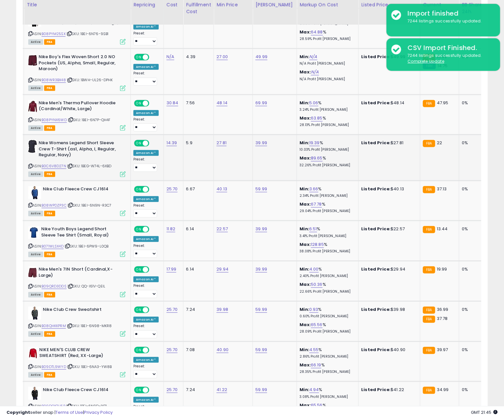
click at [70, 164] on icon at bounding box center [70, 166] width 4 height 4
click at [71, 164] on icon at bounding box center [70, 166] width 4 height 4
click at [53, 163] on link "B0C6V8D27N" at bounding box center [54, 166] width 25 height 6
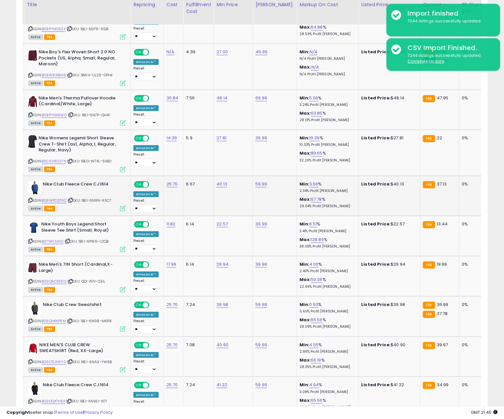
click at [71, 198] on icon at bounding box center [70, 200] width 4 height 4
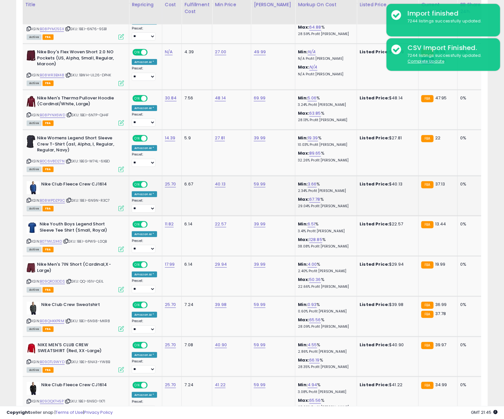
scroll to position [0, 14]
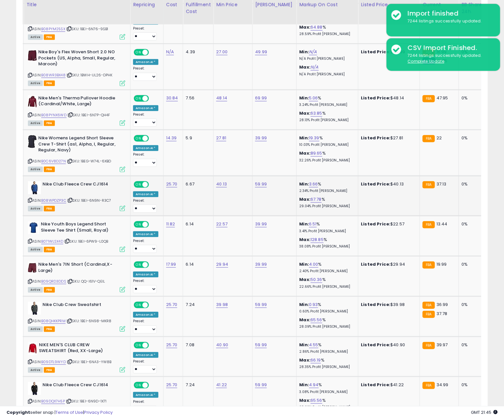
click at [71, 198] on icon at bounding box center [70, 200] width 4 height 4
click at [59, 198] on link "B08WPDZP3C" at bounding box center [53, 201] width 25 height 6
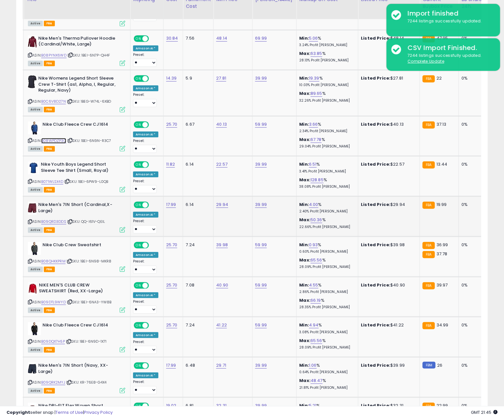
scroll to position [1786, 0]
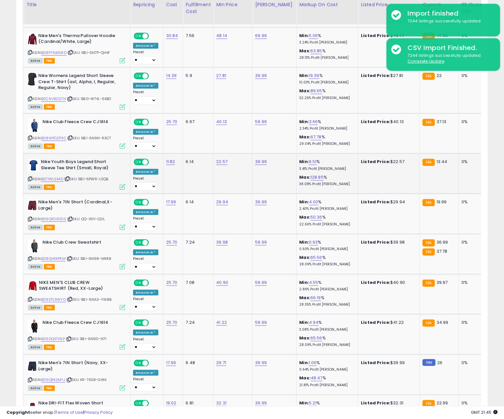
drag, startPoint x: 84, startPoint y: 206, endPoint x: 74, endPoint y: 180, distance: 28.0
click at [82, 203] on b "Nike Men's 7IN Short (Cardinal,X-Large)" at bounding box center [77, 206] width 79 height 14
click at [71, 176] on span "| SKU: 1BEI-6PW9-L0QB" at bounding box center [86, 178] width 44 height 5
click at [69, 177] on icon at bounding box center [67, 179] width 4 height 4
click at [58, 176] on link "B071WLSX4D" at bounding box center [52, 179] width 22 height 6
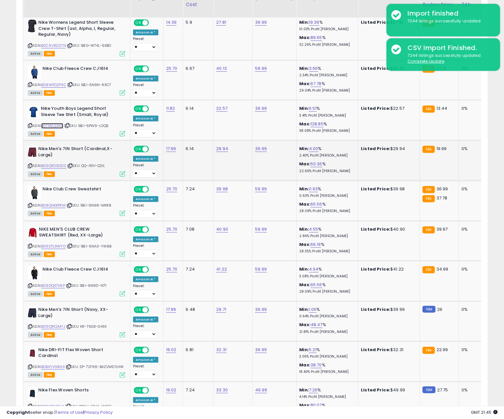
scroll to position [1842, 0]
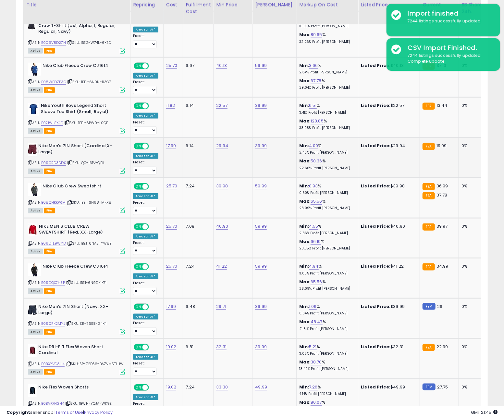
click at [72, 161] on icon at bounding box center [70, 163] width 4 height 4
click at [55, 161] on link "B09QRD3DDS" at bounding box center [53, 163] width 25 height 6
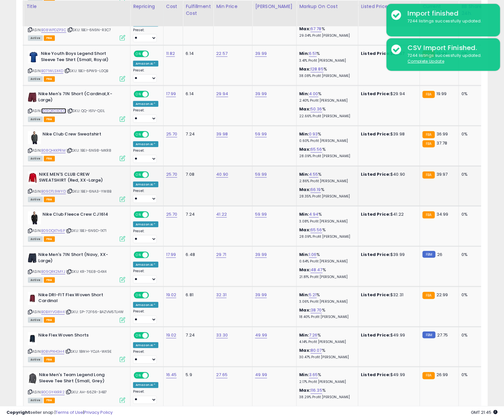
scroll to position [1899, 0]
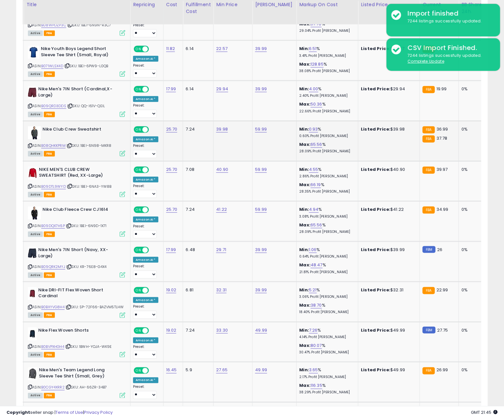
click at [72, 144] on icon at bounding box center [69, 146] width 4 height 4
click at [63, 144] on link "B08QHKKPRM" at bounding box center [53, 146] width 24 height 6
click at [69, 184] on icon at bounding box center [70, 186] width 4 height 4
click at [58, 184] on link "B09DTL9WYD" at bounding box center [53, 187] width 25 height 6
click at [71, 224] on icon at bounding box center [69, 226] width 4 height 4
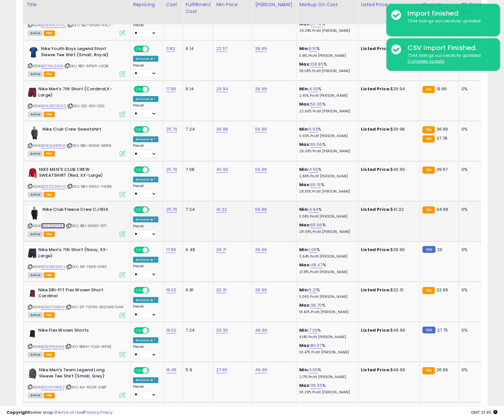
drag, startPoint x: 55, startPoint y: 223, endPoint x: 60, endPoint y: 223, distance: 4.9
click at [55, 223] on link "B09DQX7H5P" at bounding box center [53, 226] width 24 height 6
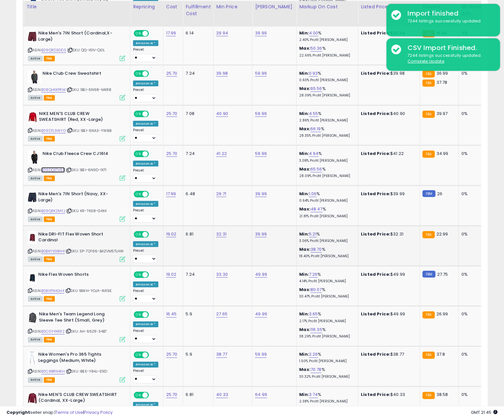
scroll to position [1957, 0]
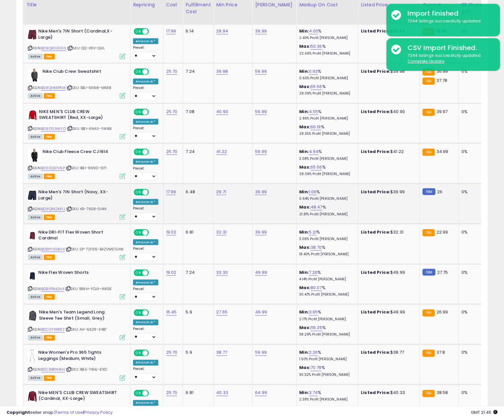
click at [70, 207] on icon at bounding box center [69, 209] width 4 height 4
click at [59, 206] on link "B09QRK2MYJ" at bounding box center [53, 209] width 24 height 6
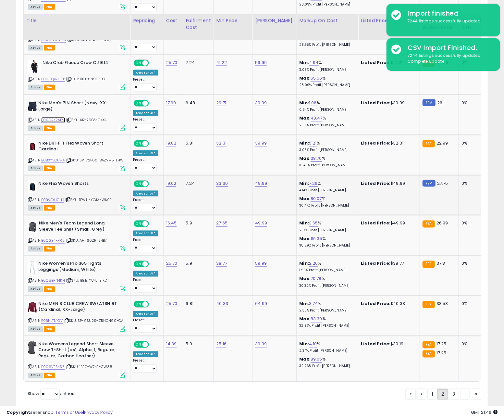
scroll to position [2064, 0]
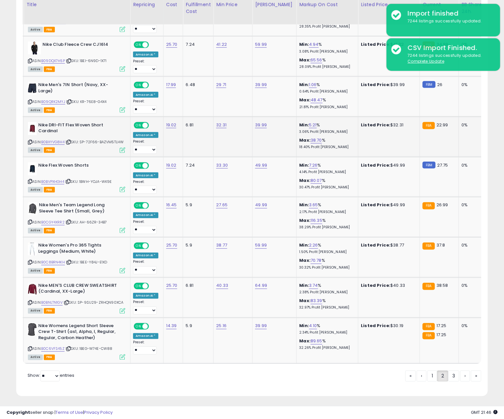
drag, startPoint x: 72, startPoint y: 140, endPoint x: 57, endPoint y: 142, distance: 14.5
click at [71, 140] on icon at bounding box center [69, 142] width 4 height 4
click at [56, 140] on link "B0BXYVG8H4" at bounding box center [52, 142] width 23 height 6
click at [70, 179] on icon at bounding box center [68, 181] width 4 height 4
click at [71, 220] on icon at bounding box center [69, 222] width 4 height 4
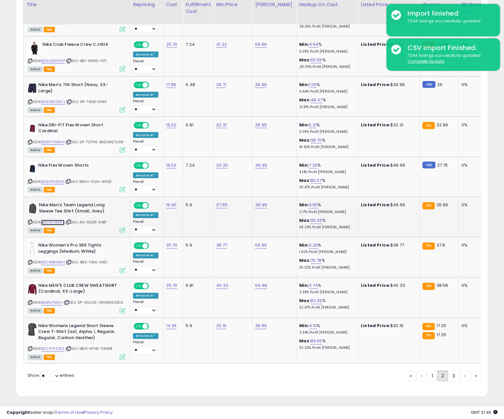
click at [53, 220] on link "B0CGY4XRR2" at bounding box center [52, 223] width 23 height 6
click at [71, 261] on icon at bounding box center [69, 263] width 4 height 4
click at [57, 260] on link "B0C8BRN4KH" at bounding box center [53, 263] width 24 height 6
click at [69, 301] on icon at bounding box center [67, 303] width 4 height 4
click at [57, 300] on link "B0BNLTN1GV" at bounding box center [51, 303] width 21 height 6
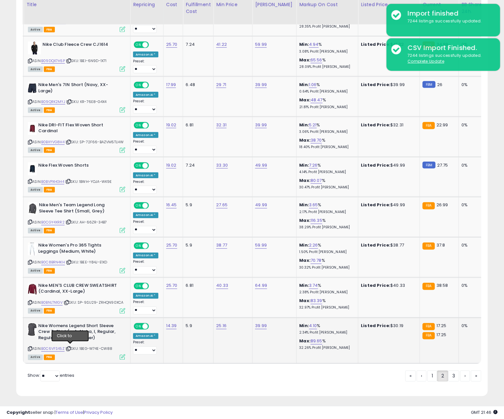
click at [70, 347] on icon at bounding box center [69, 349] width 4 height 4
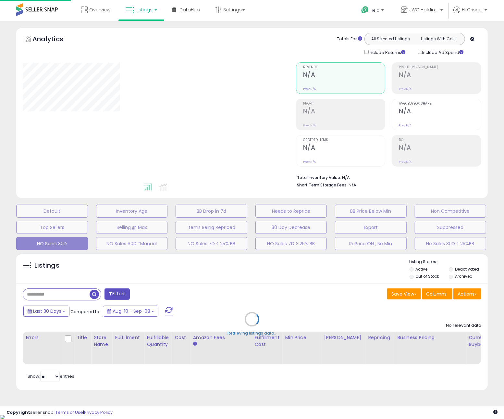
type input "**********"
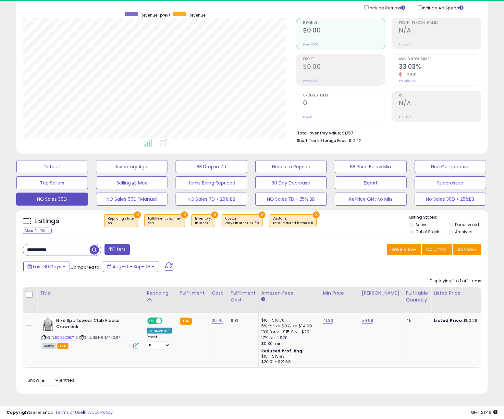
scroll to position [133, 273]
click at [382, 252] on div "Save View Save As New View Update Current View Columns Actions Import Import Wa…" at bounding box center [369, 250] width 234 height 13
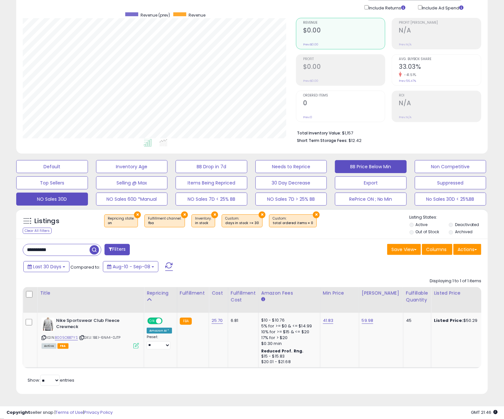
click at [351, 165] on button "BB Price Below Min" at bounding box center [371, 166] width 72 height 13
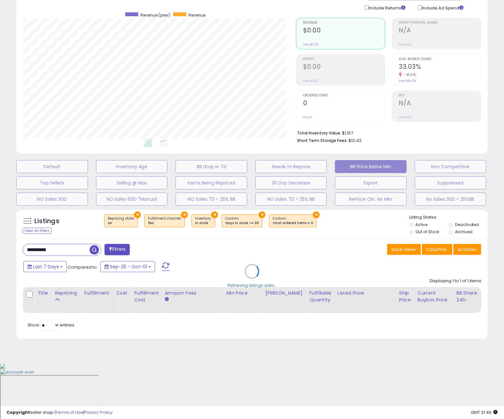
scroll to position [0, 0]
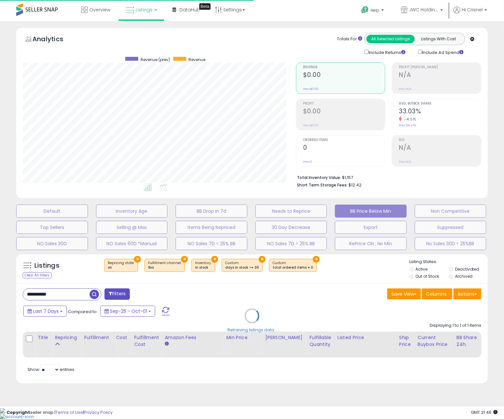
select select "**"
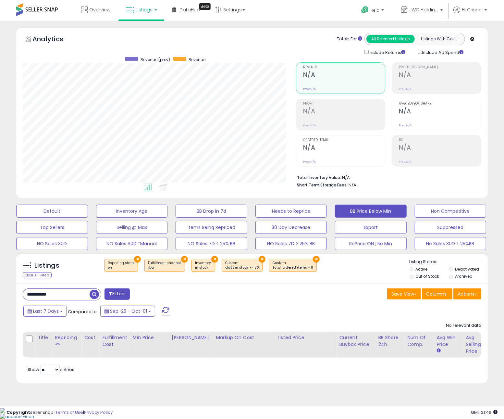
scroll to position [133, 273]
click at [68, 295] on input "**********" at bounding box center [65, 293] width 85 height 11
drag, startPoint x: 150, startPoint y: 295, endPoint x: 133, endPoint y: 295, distance: 17.5
click at [148, 295] on div "Filters" at bounding box center [135, 294] width 234 height 13
click at [136, 294] on span "button" at bounding box center [138, 293] width 9 height 9
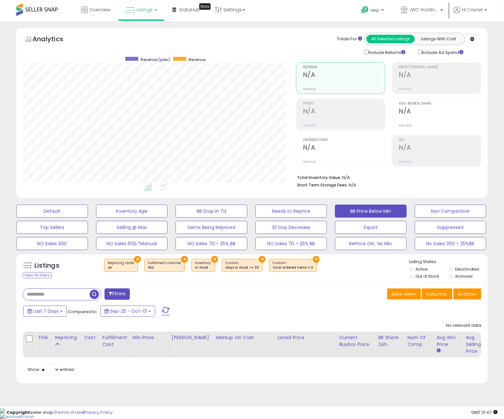
click at [353, 297] on div "Save View Save As New View Update Current View Columns Actions Import Import Wa…" at bounding box center [369, 294] width 234 height 13
click at [61, 213] on button "Default" at bounding box center [52, 210] width 72 height 13
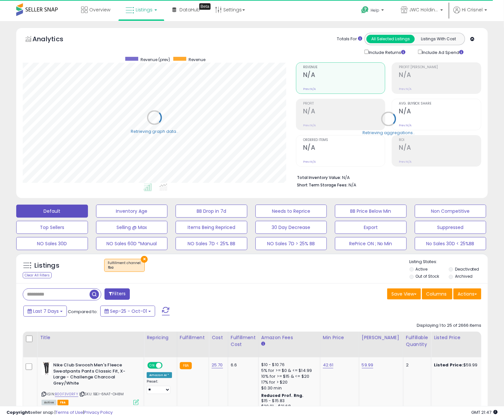
click at [298, 295] on div "Save View Save As New View Columns Actions Import" at bounding box center [369, 294] width 234 height 13
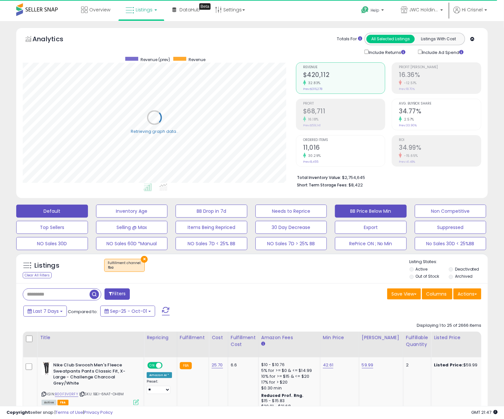
click at [358, 208] on button "BB Price Below Min" at bounding box center [371, 210] width 72 height 13
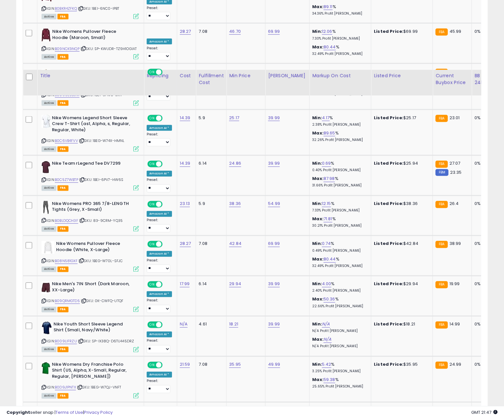
scroll to position [1069, 0]
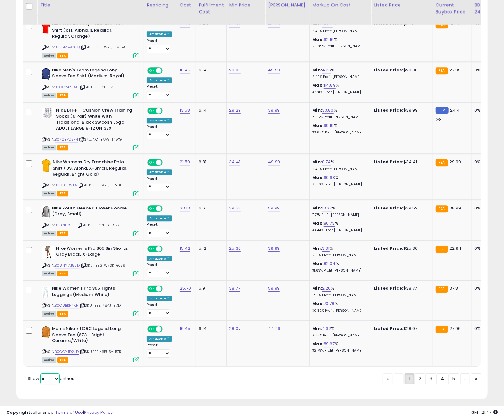
click at [59, 373] on select "** **" at bounding box center [49, 378] width 19 height 11
select select "**"
click at [41, 373] on select "** **" at bounding box center [49, 378] width 19 height 11
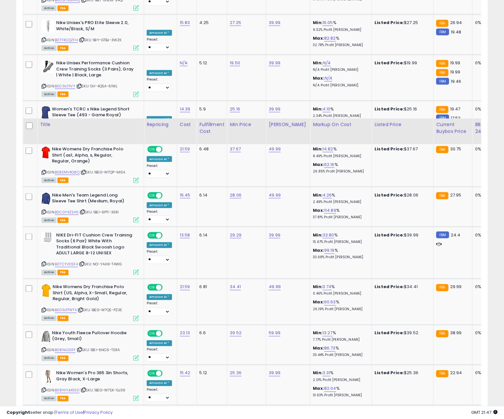
scroll to position [2154, 0]
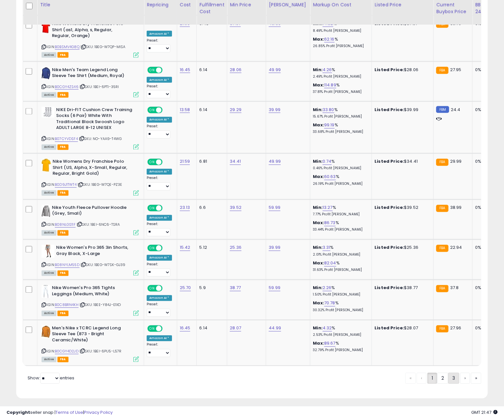
click at [451, 373] on link "3" at bounding box center [453, 377] width 11 height 11
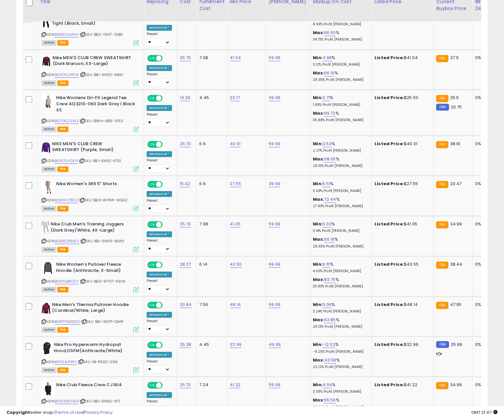
scroll to position [914, 0]
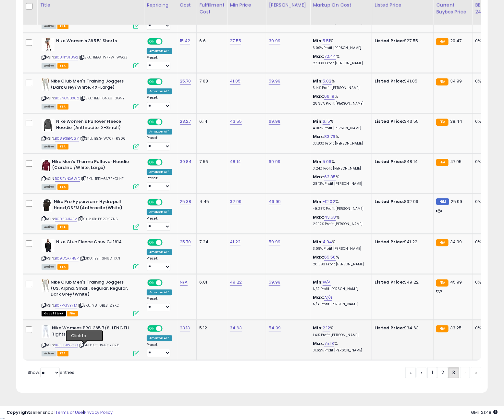
click at [84, 346] on icon at bounding box center [81, 345] width 4 height 4
click at [83, 306] on icon at bounding box center [81, 305] width 4 height 4
click at [72, 305] on link "B0FPXTVY7M" at bounding box center [66, 305] width 22 height 6
click at [84, 259] on icon at bounding box center [82, 258] width 4 height 4
click at [73, 259] on link "B09DQX7H5P" at bounding box center [67, 258] width 24 height 6
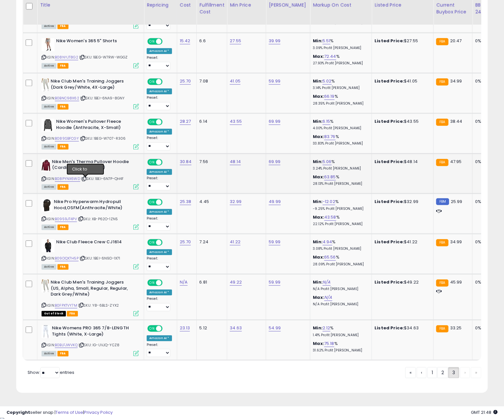
click at [85, 179] on icon at bounding box center [84, 179] width 4 height 4
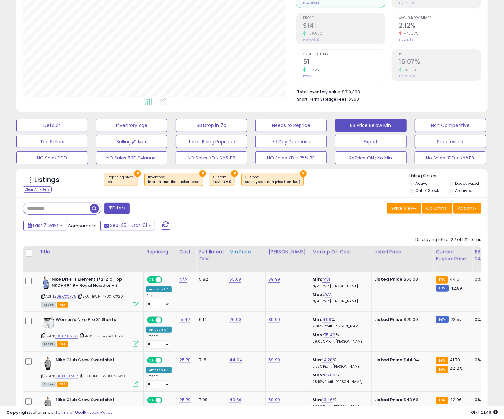
scroll to position [0, 0]
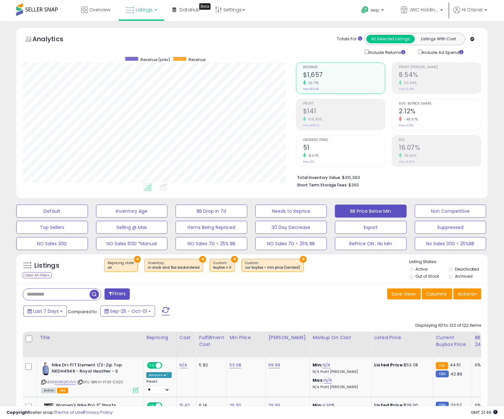
click at [346, 275] on div "× Repricing state : on × Inventory × ×" at bounding box center [252, 268] width 313 height 18
click at [466, 297] on button "Actions" at bounding box center [467, 293] width 28 height 11
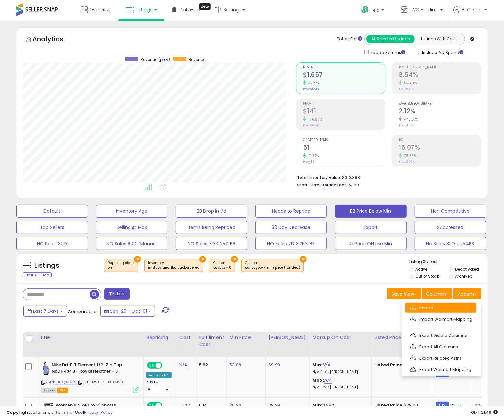
click at [421, 310] on link "Import" at bounding box center [440, 307] width 71 height 10
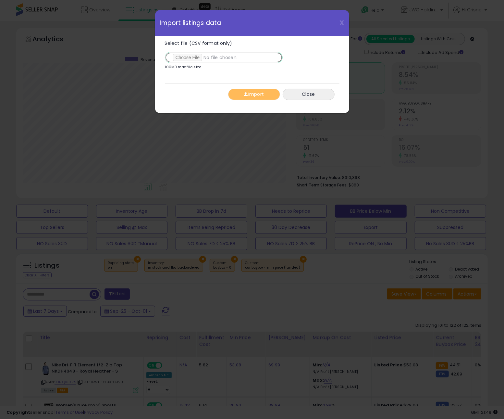
click at [194, 59] on input "Select file (CSV format only)" at bounding box center [224, 57] width 118 height 11
type input "**********"
click at [247, 95] on button "Import" at bounding box center [254, 94] width 52 height 11
